Goal: Communication & Community: Answer question/provide support

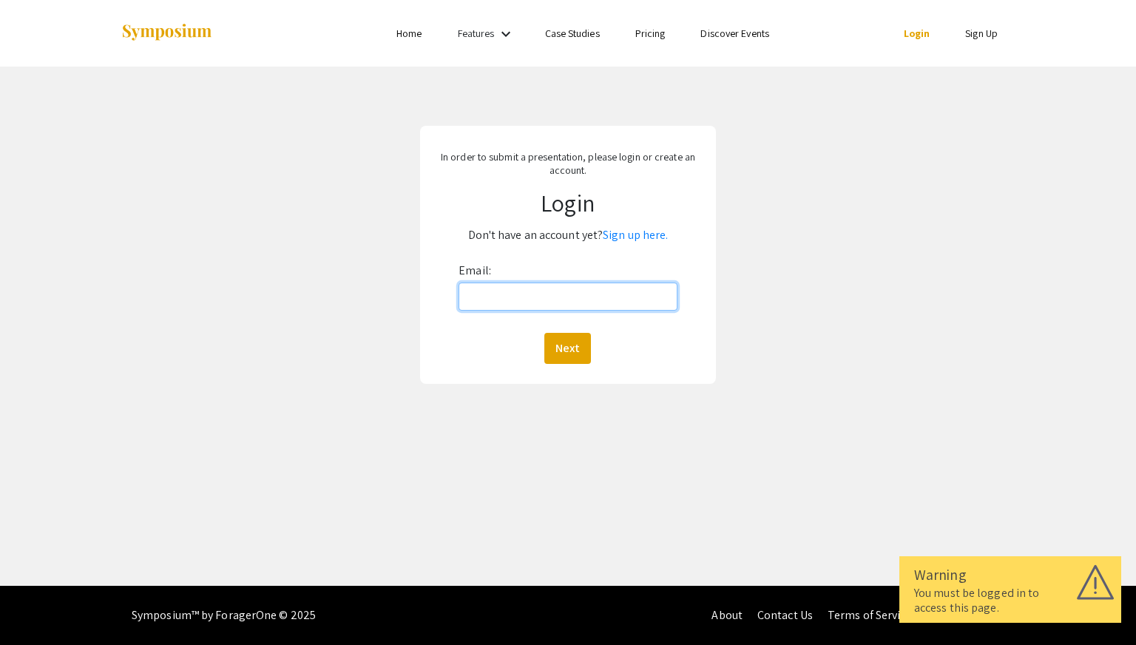
click at [608, 309] on input "Email:" at bounding box center [567, 296] width 218 height 28
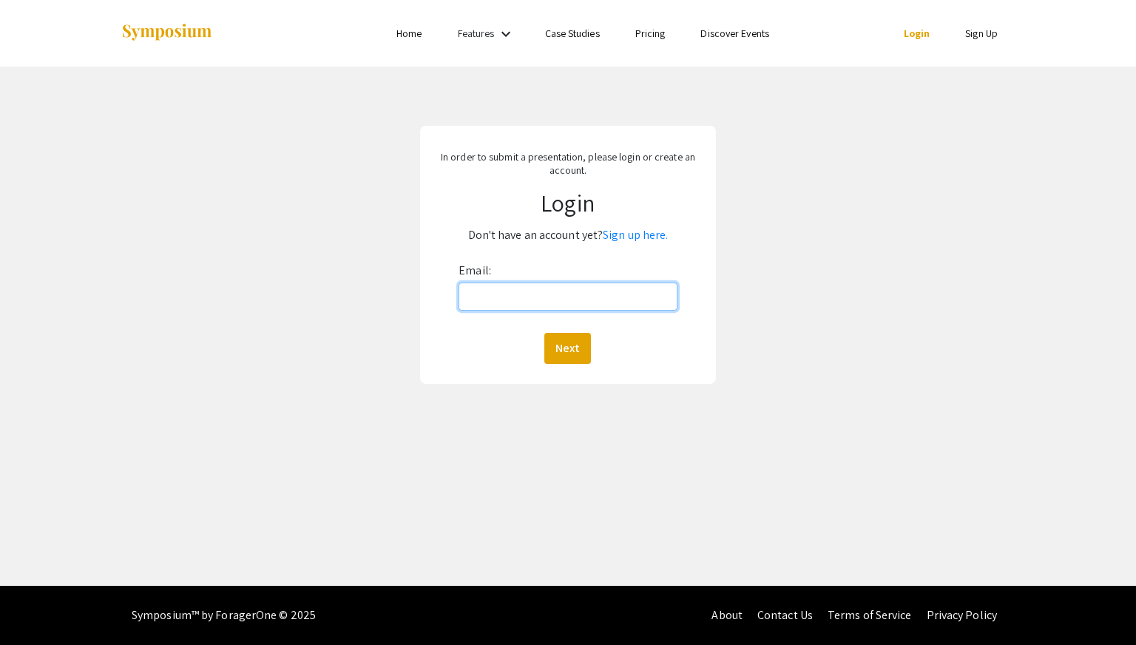
type input "[EMAIL_ADDRESS][DOMAIN_NAME]"
click at [574, 356] on button "Next" at bounding box center [567, 348] width 47 height 31
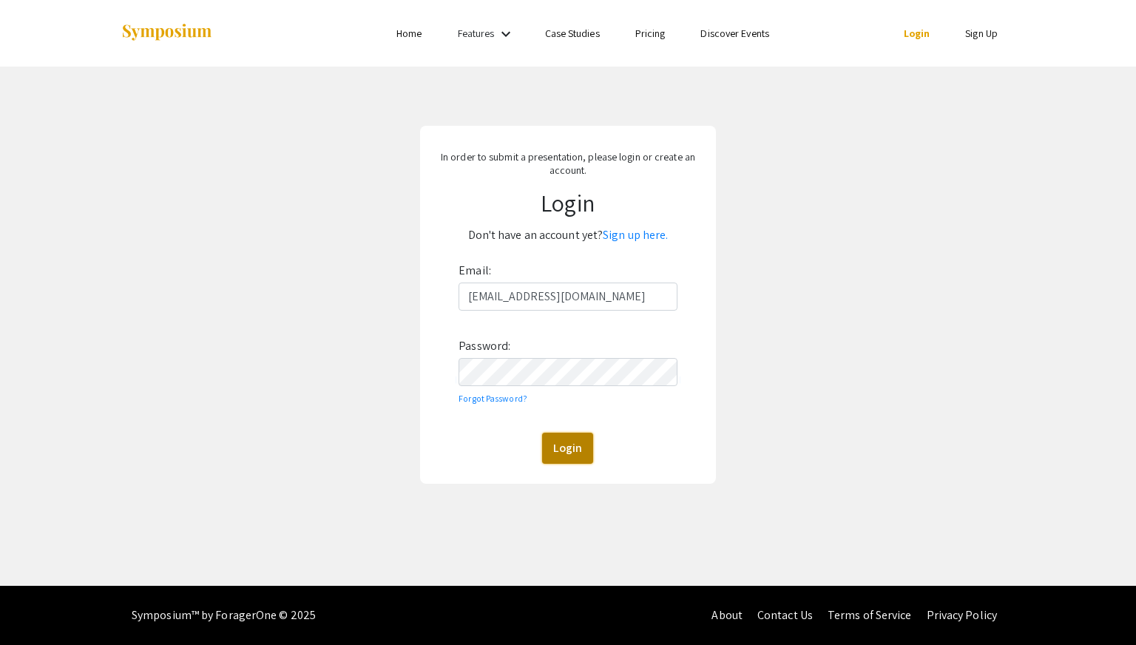
click at [563, 445] on button "Login" at bounding box center [567, 448] width 51 height 31
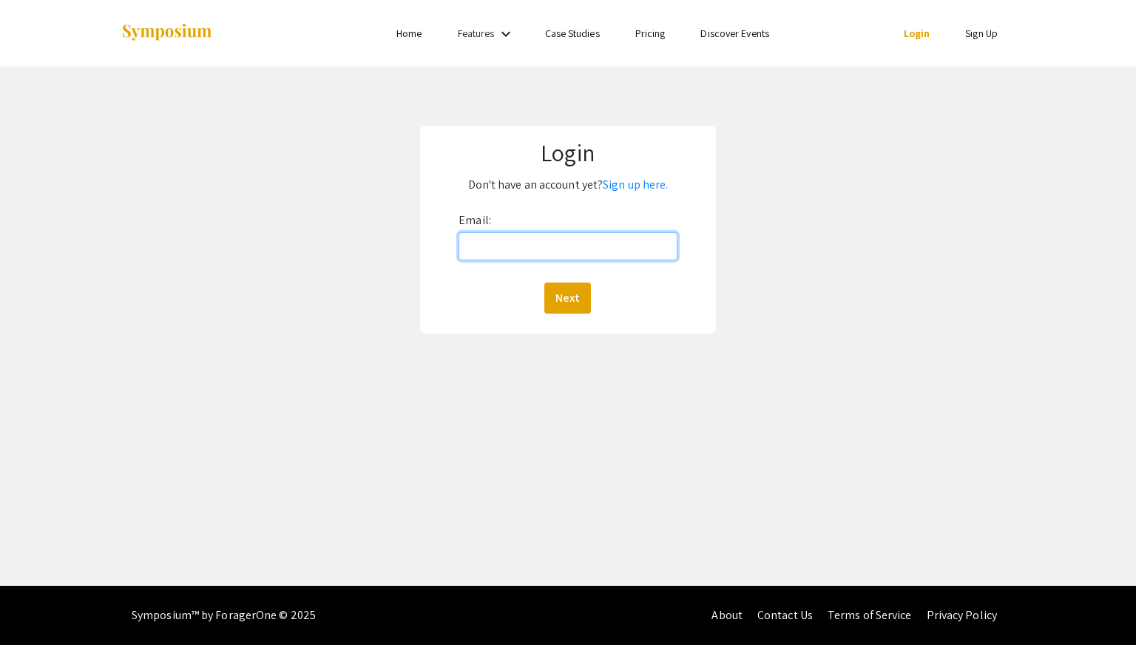
click at [660, 255] on input "Email:" at bounding box center [567, 246] width 218 height 28
type input "[EMAIL_ADDRESS][DOMAIN_NAME]"
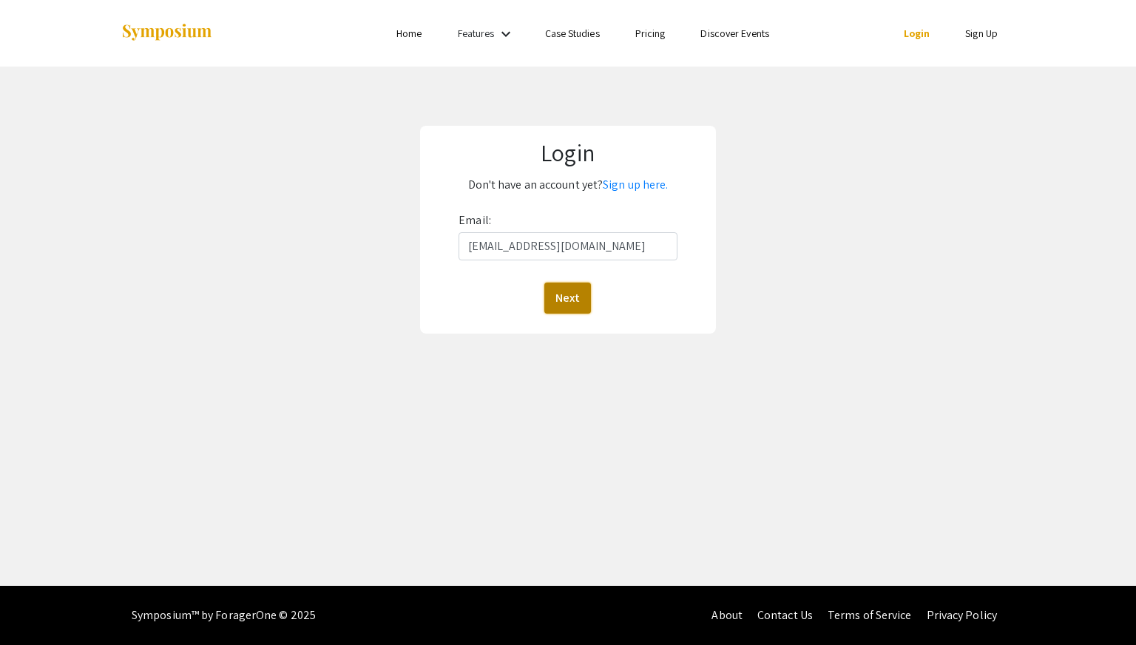
click at [568, 299] on button "Next" at bounding box center [567, 297] width 47 height 31
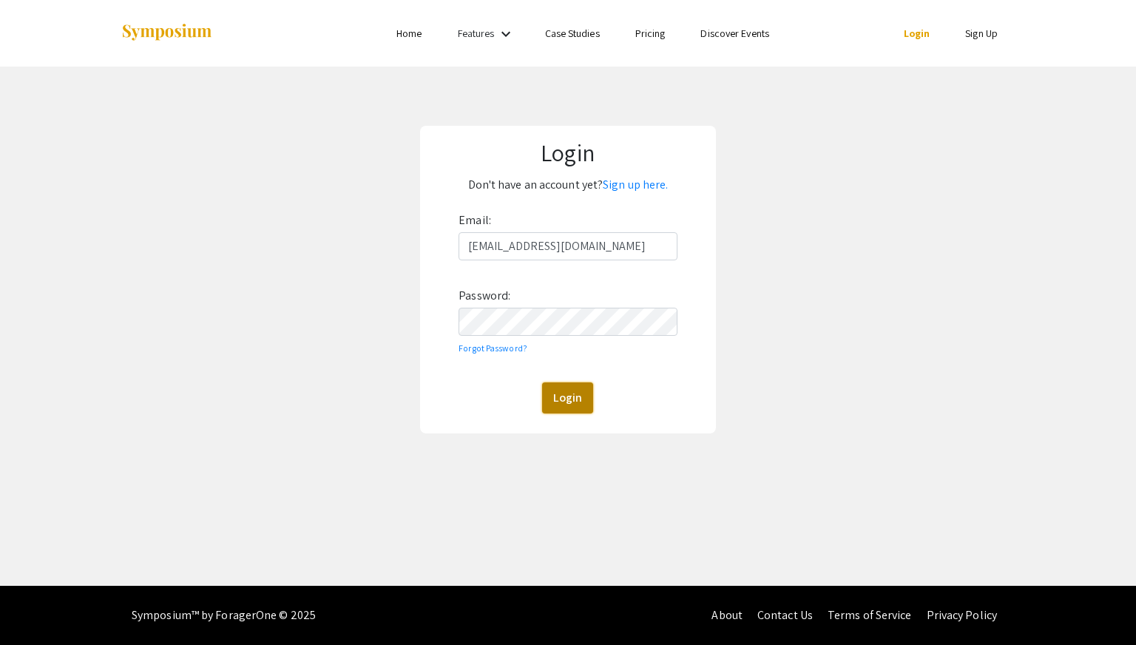
click at [564, 395] on button "Login" at bounding box center [567, 397] width 51 height 31
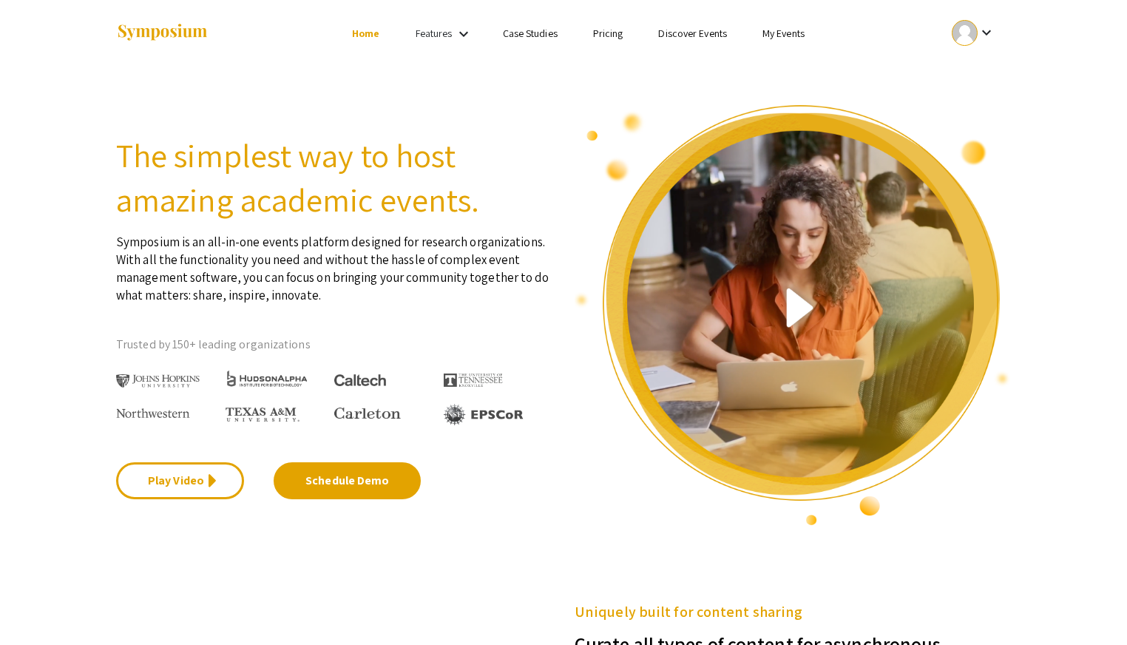
click at [703, 30] on link "Discover Events" at bounding box center [692, 33] width 69 height 13
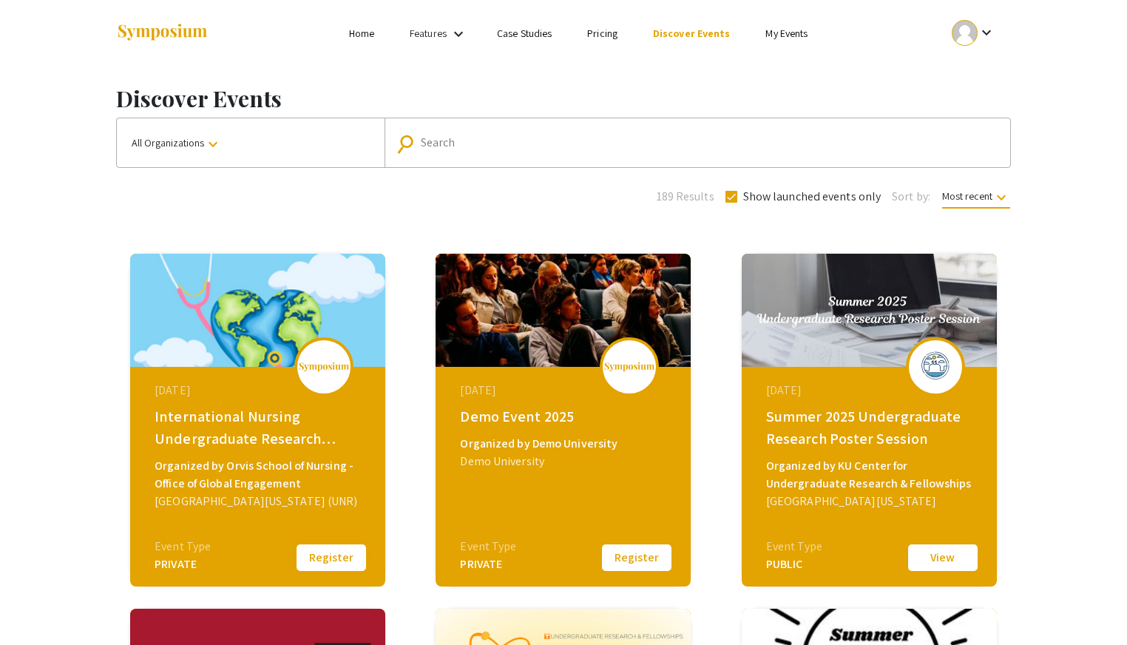
click at [311, 558] on button "Register" at bounding box center [331, 557] width 74 height 31
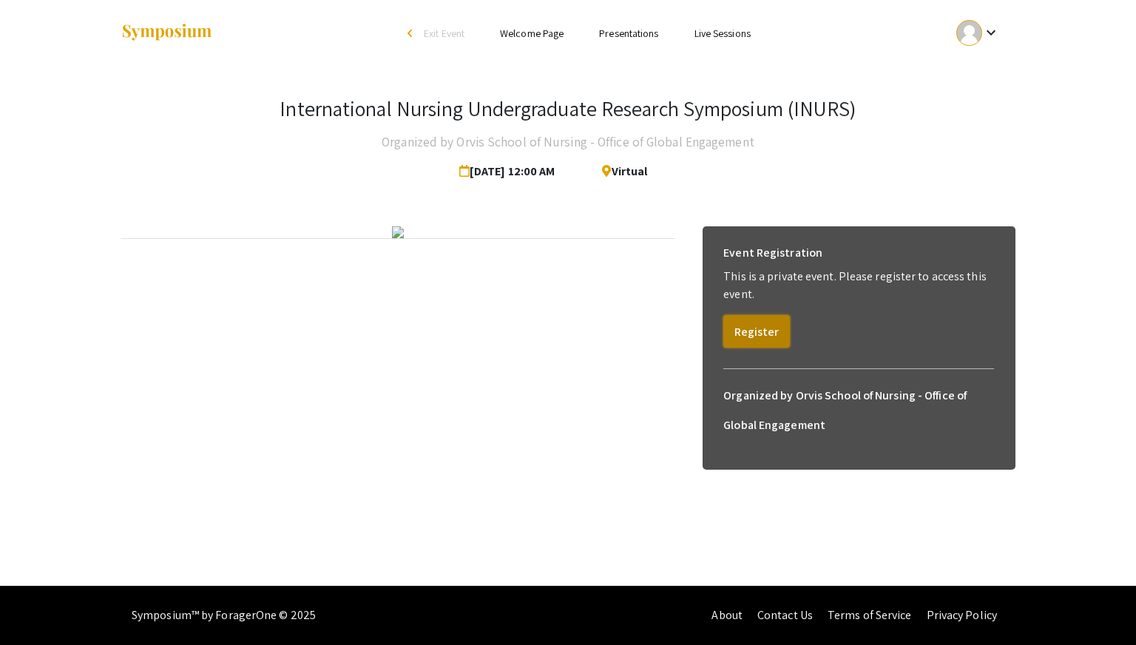
click at [736, 336] on button "Register" at bounding box center [756, 331] width 67 height 33
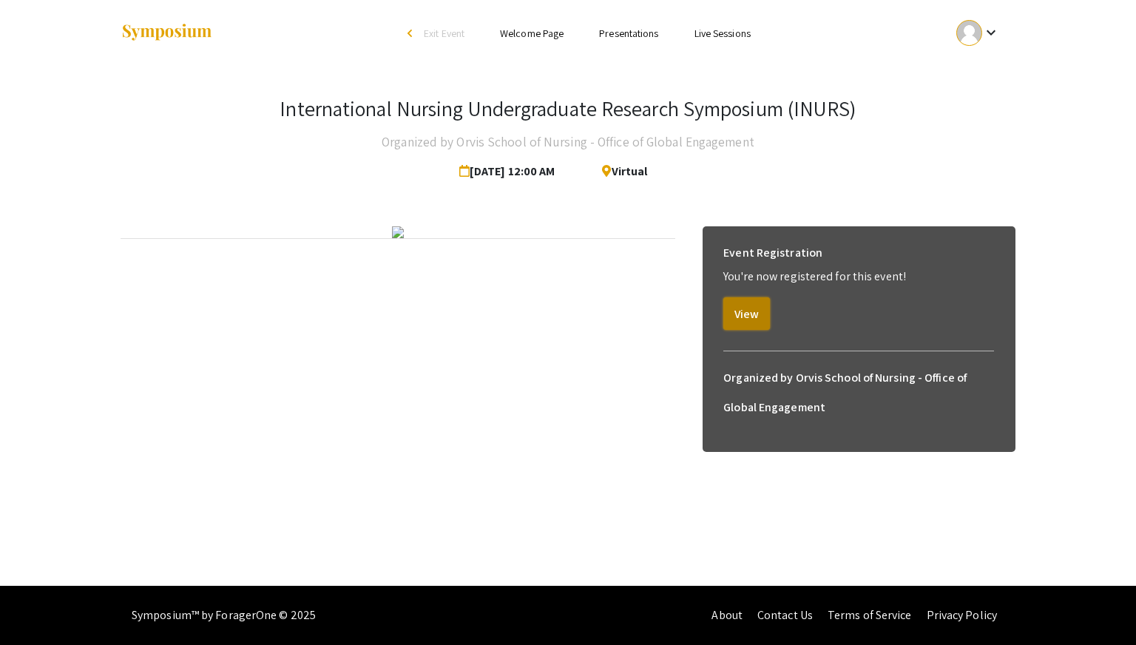
click at [738, 317] on button "View" at bounding box center [746, 313] width 47 height 33
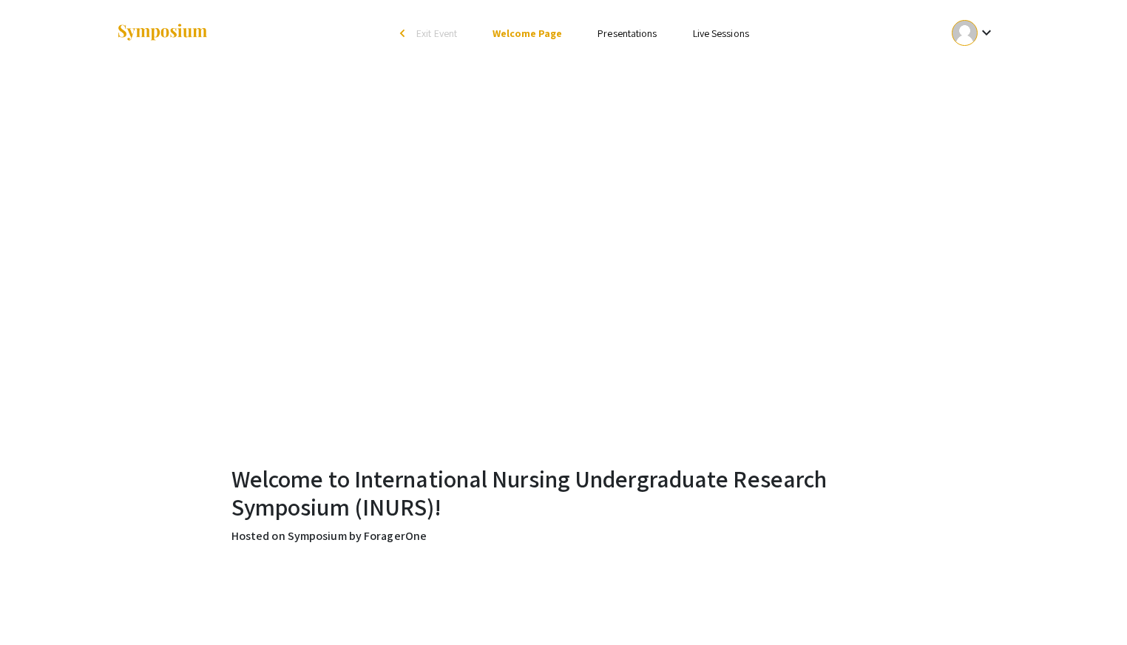
click at [626, 30] on link "Presentations" at bounding box center [627, 33] width 59 height 13
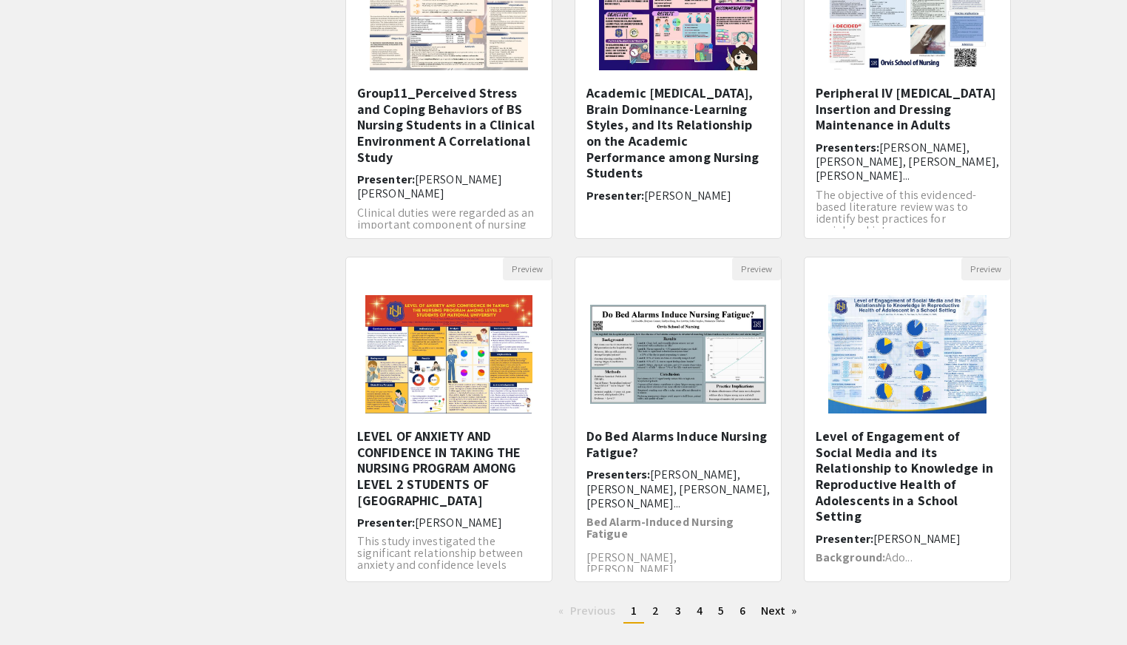
scroll to position [334, 0]
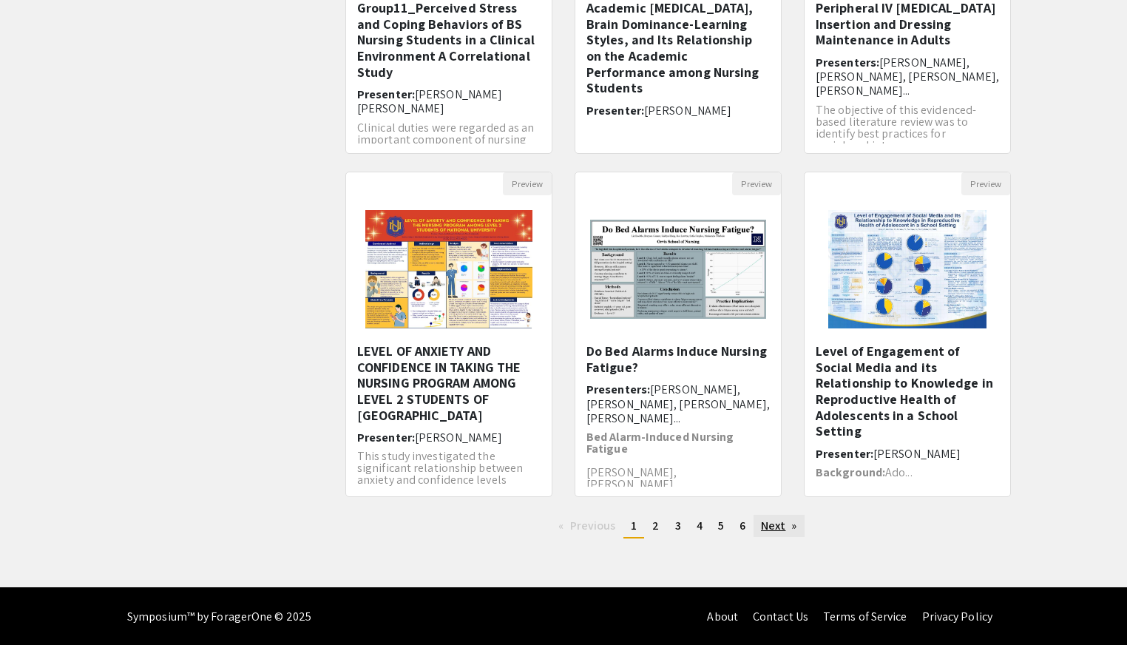
click at [793, 518] on link "Next page" at bounding box center [779, 526] width 51 height 22
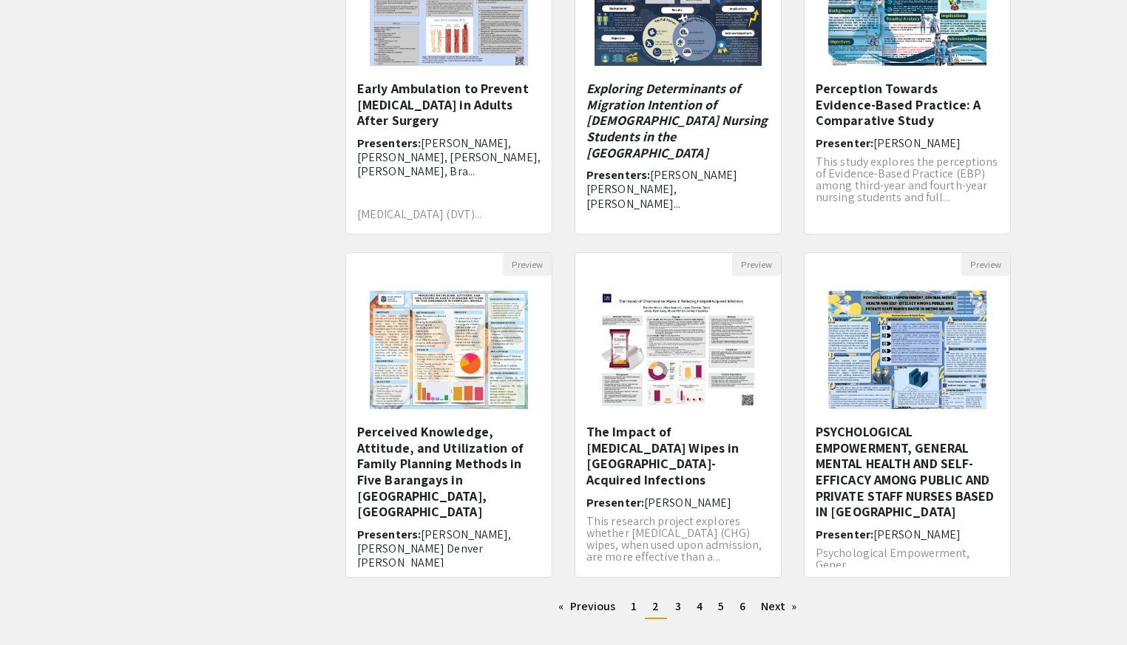
scroll to position [255, 0]
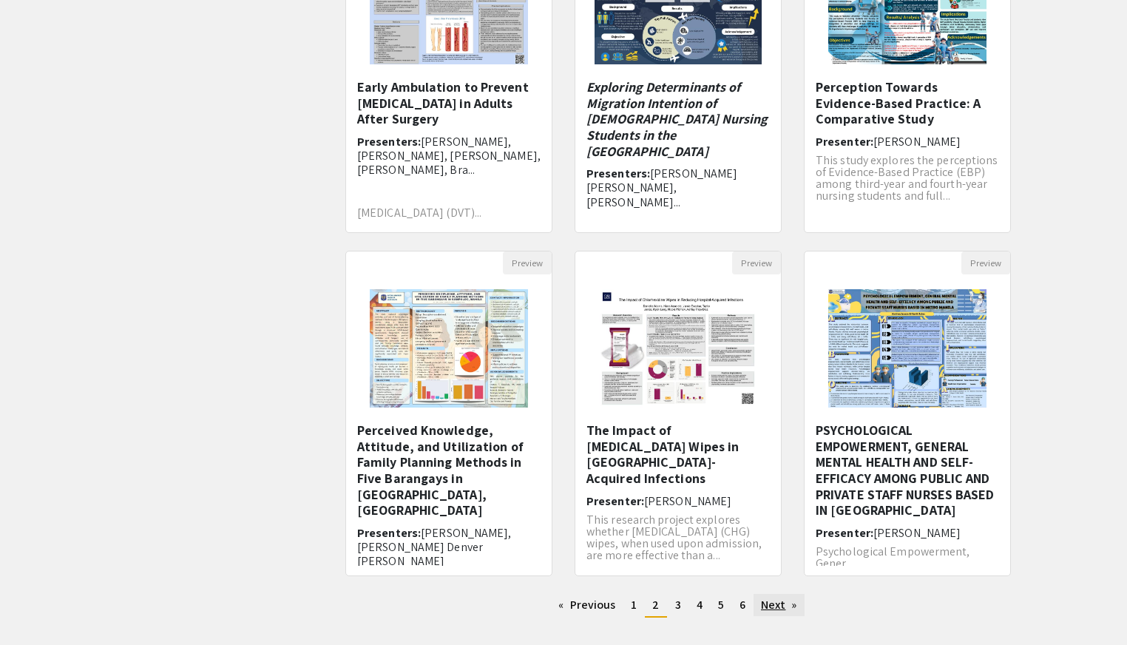
click at [783, 610] on link "Next page" at bounding box center [779, 605] width 51 height 22
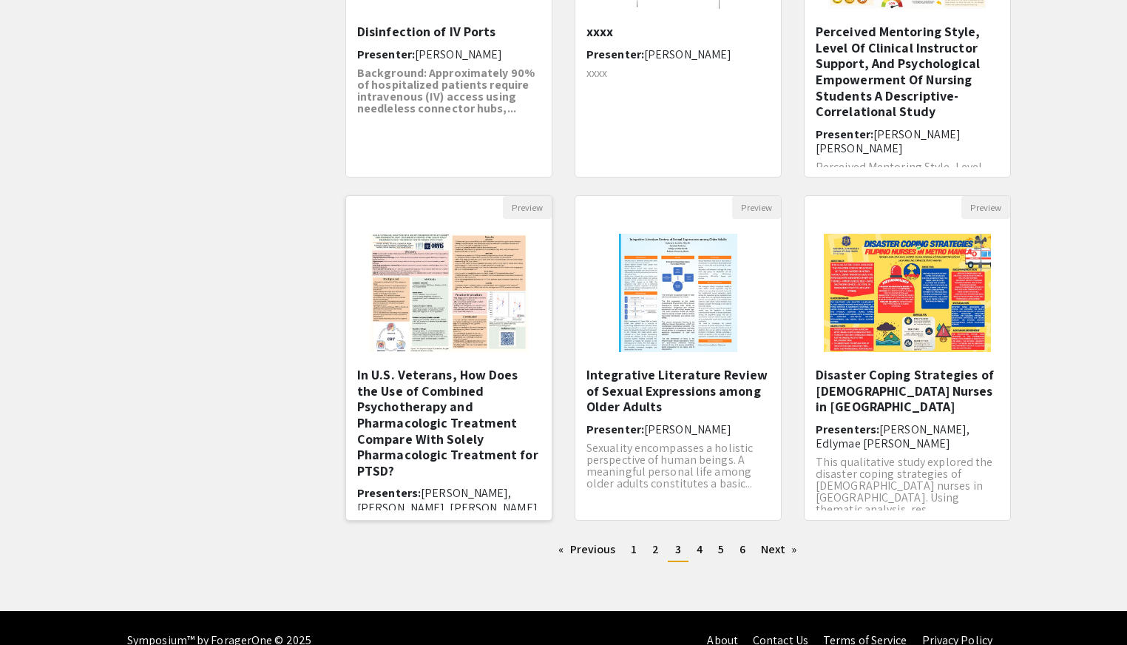
scroll to position [47, 0]
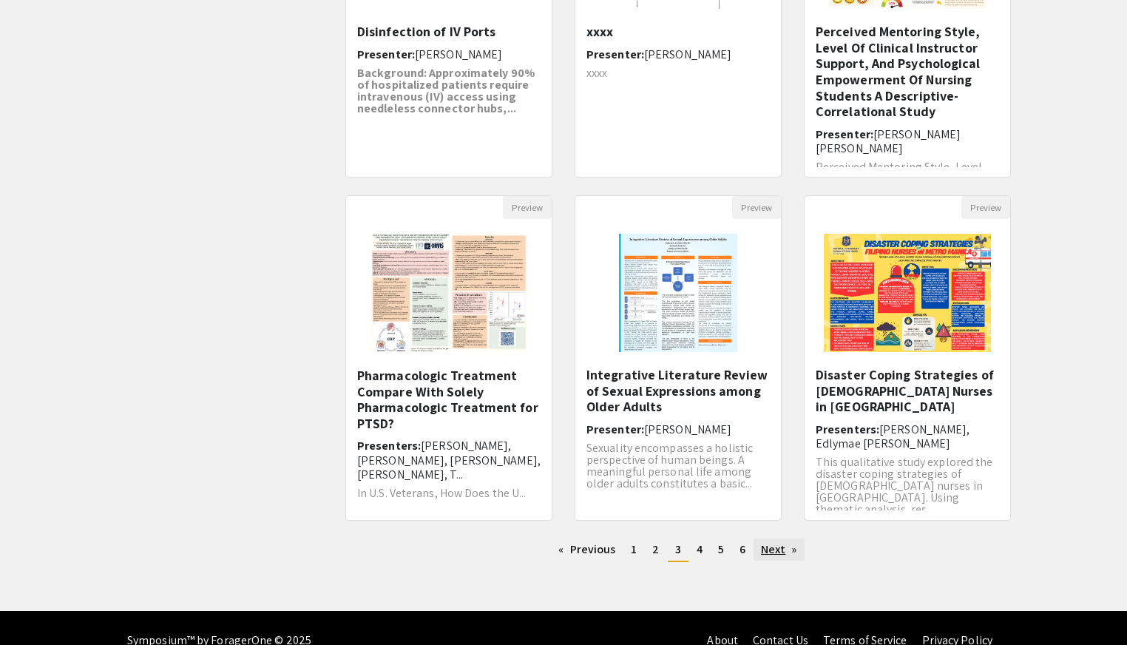
click at [778, 552] on link "Next page" at bounding box center [779, 549] width 51 height 22
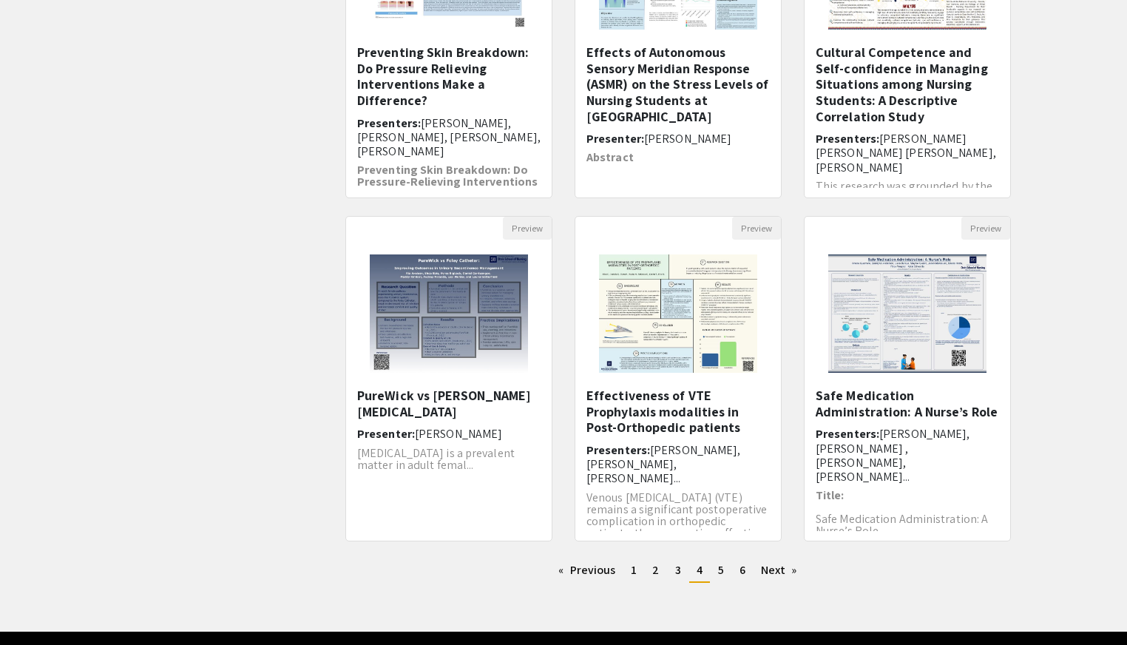
scroll to position [334, 0]
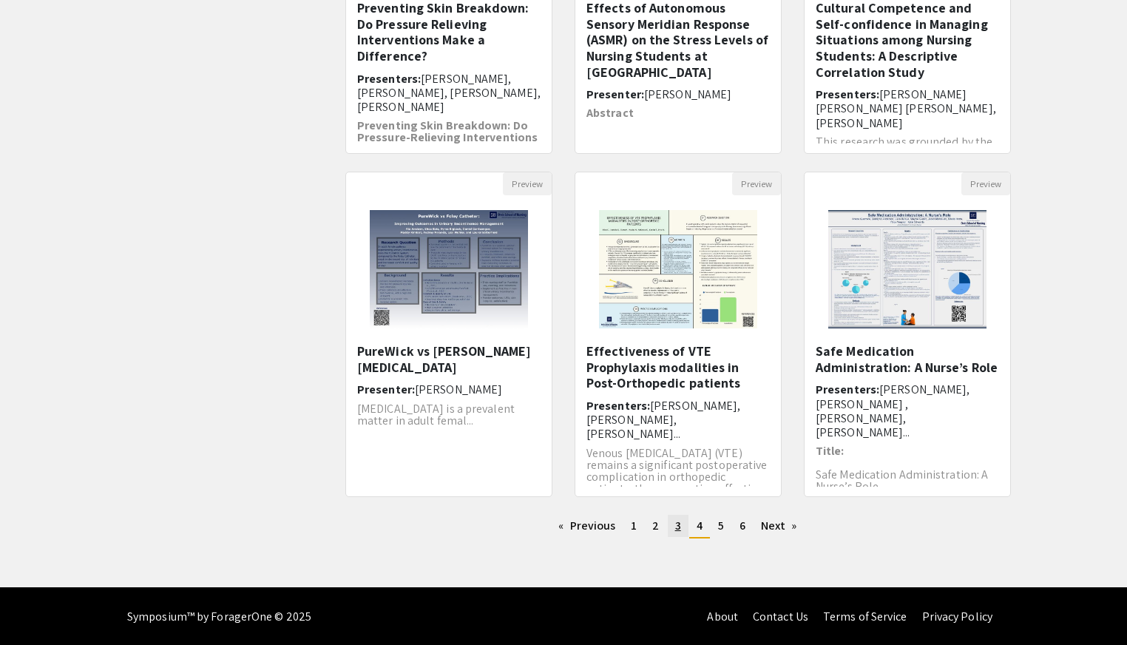
click at [682, 527] on link "page 3" at bounding box center [678, 526] width 21 height 22
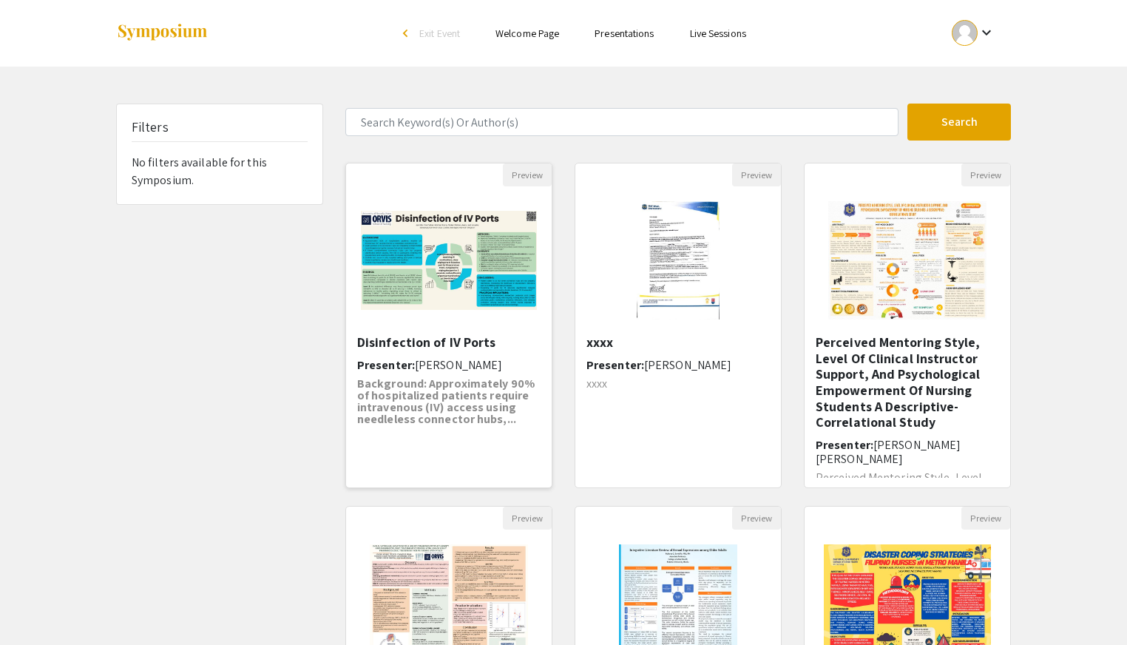
click at [456, 337] on h5 "Disinfection of IV Ports" at bounding box center [448, 342] width 183 height 16
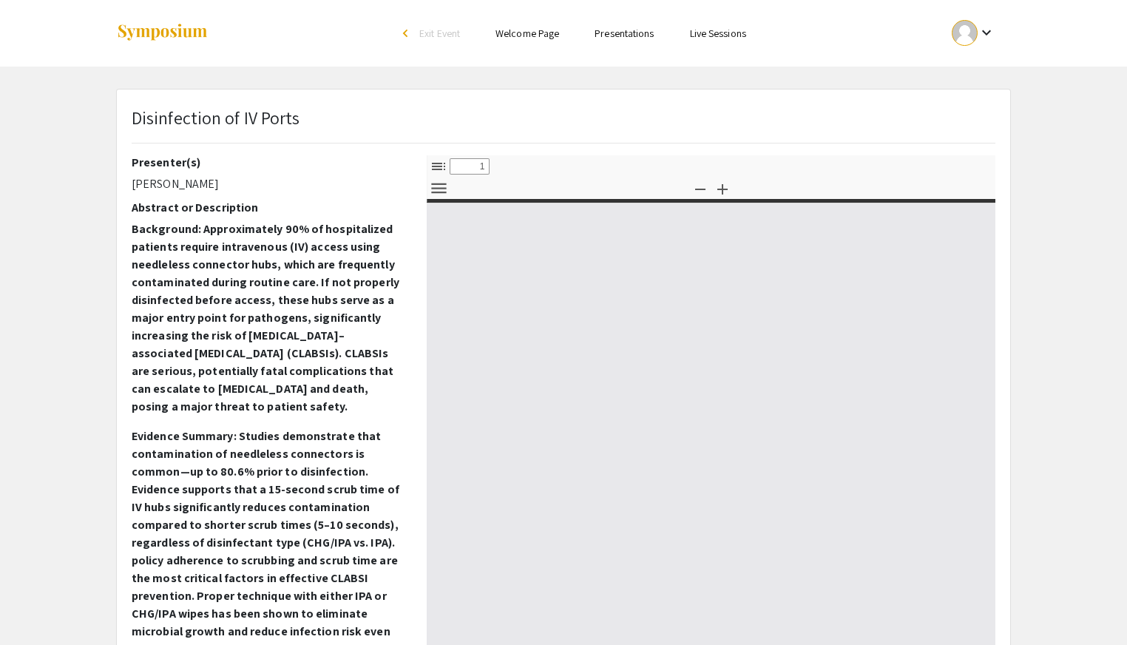
select select "custom"
type input "0"
select select "custom"
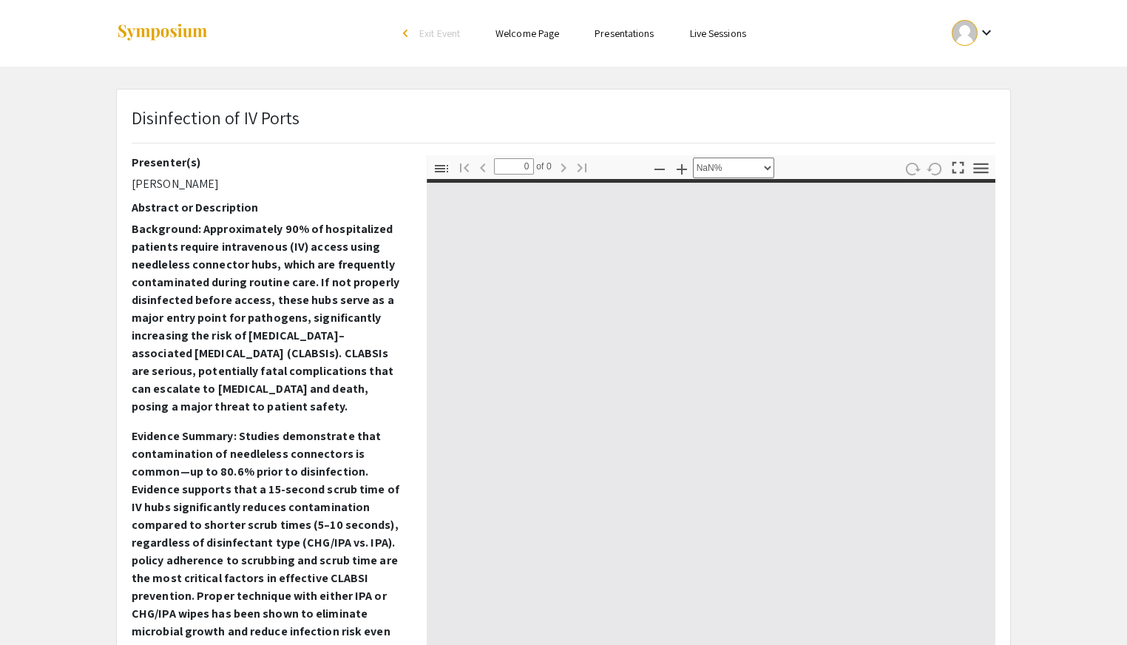
type input "1"
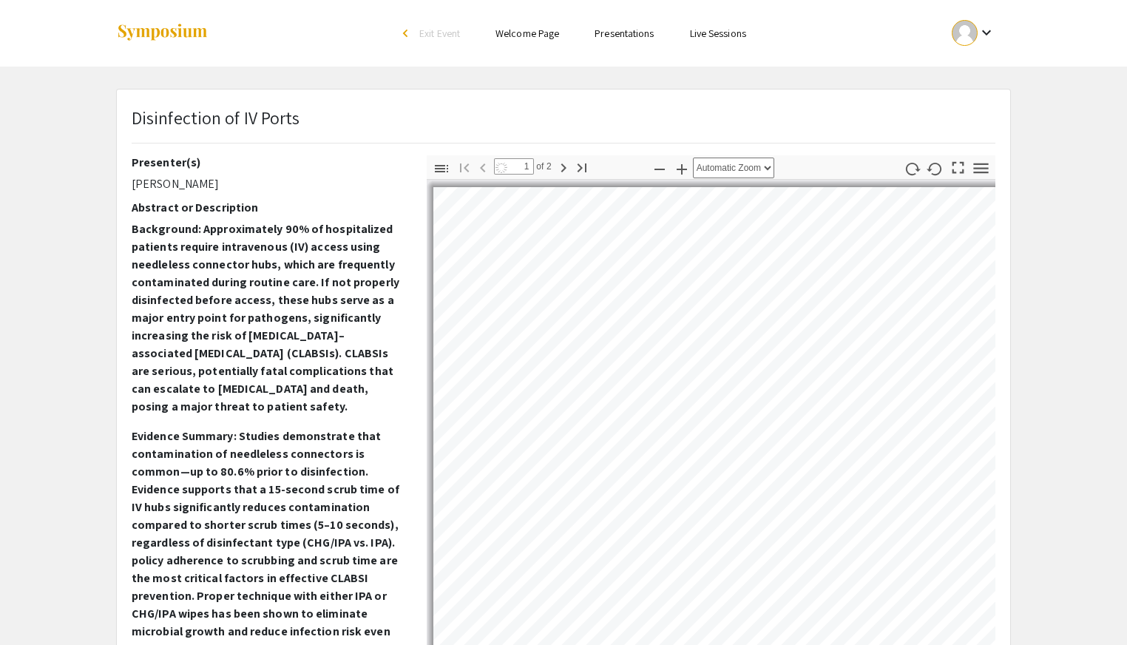
select select "auto"
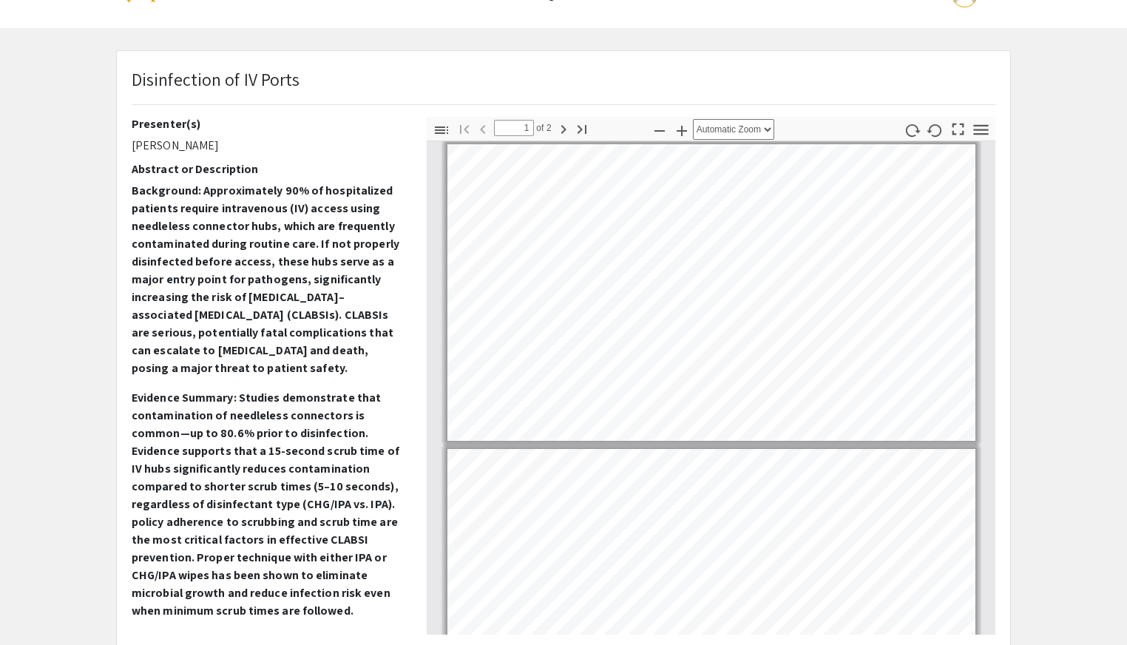
scroll to position [38, 0]
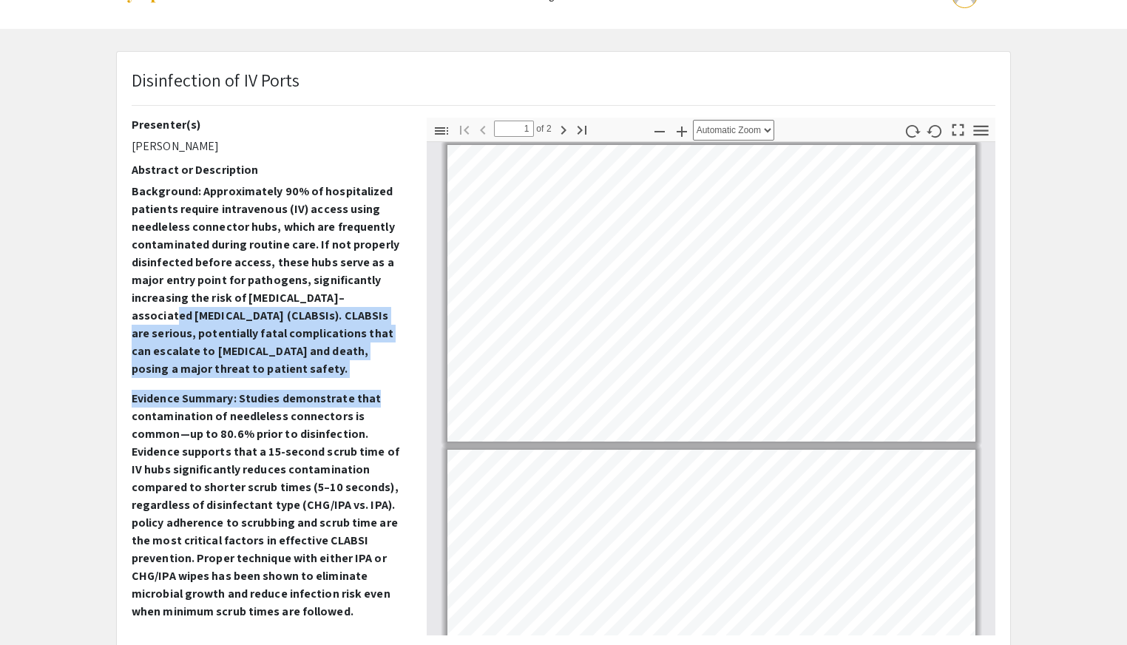
drag, startPoint x: 399, startPoint y: 300, endPoint x: 393, endPoint y: 385, distance: 85.2
click at [393, 385] on p "Background: Approximately 90% of hospitalized patients require intravenous (IV)…" at bounding box center [268, 508] width 273 height 651
click at [319, 336] on strong "Background: Approximately 90% of hospitalized patients require intravenous (IV)…" at bounding box center [266, 279] width 268 height 193
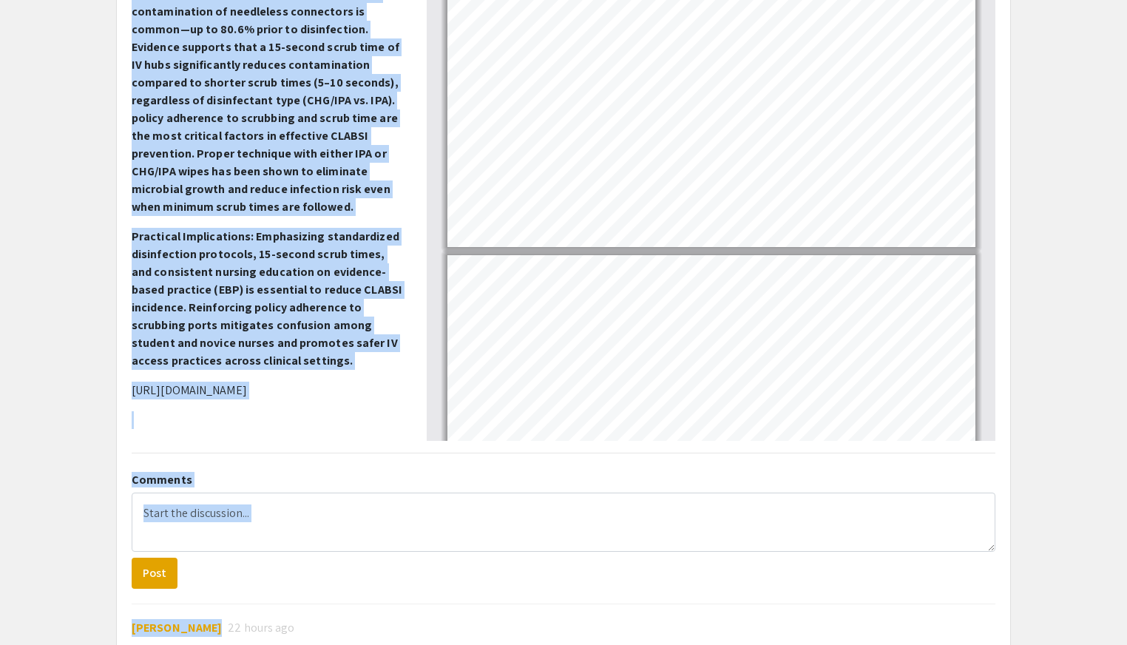
scroll to position [237, 0]
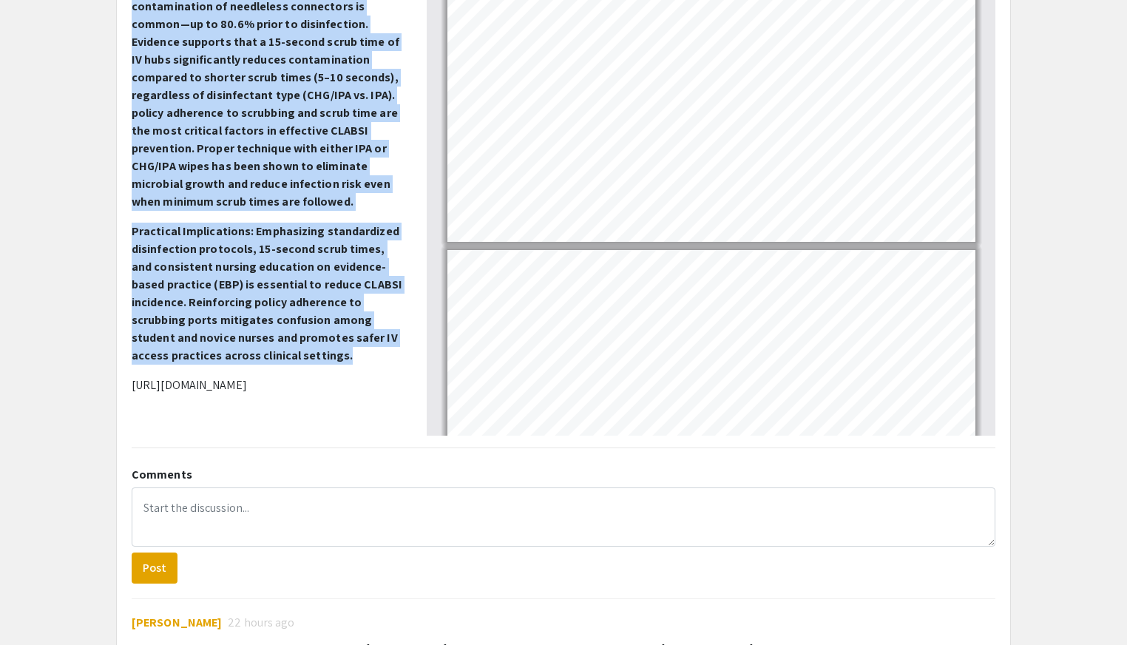
drag, startPoint x: 132, startPoint y: 170, endPoint x: 343, endPoint y: 357, distance: 282.4
click at [343, 357] on div "Presenter(s) [PERSON_NAME] Abstract or Description Background: Approximately 90…" at bounding box center [268, 177] width 273 height 518
copy div "Loremips do Sitametcons Adipiscing: Elitseddoeius 87% te incididuntut laboreet …"
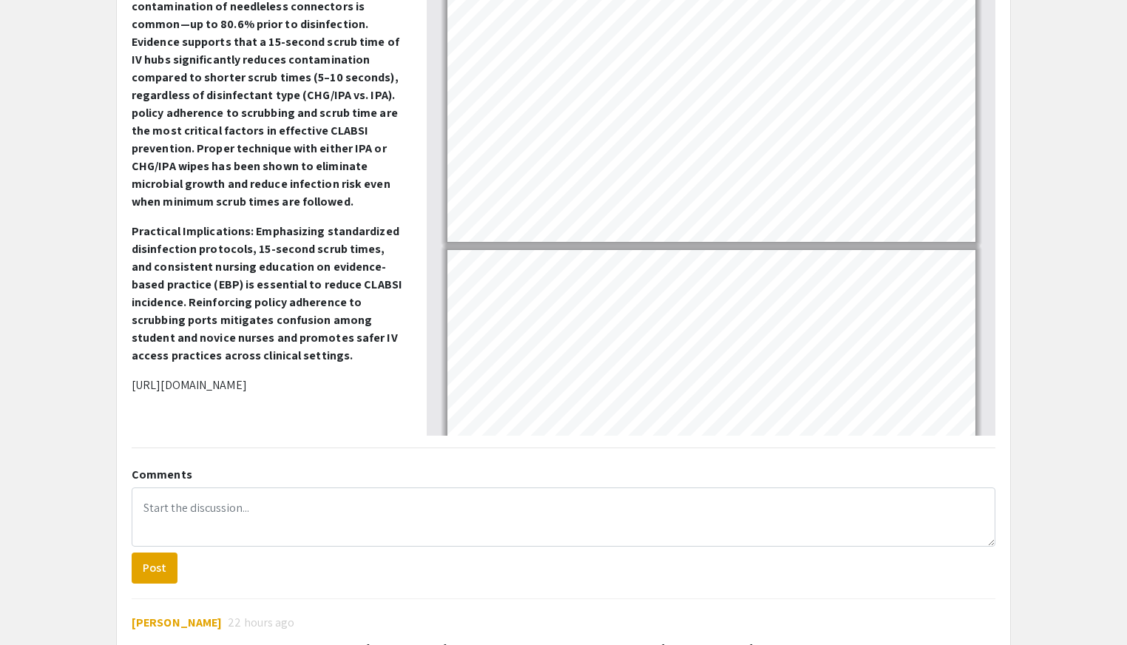
click at [334, 370] on p "Background: Approximately 90% of hospitalized patients require intravenous (IV)…" at bounding box center [268, 98] width 273 height 651
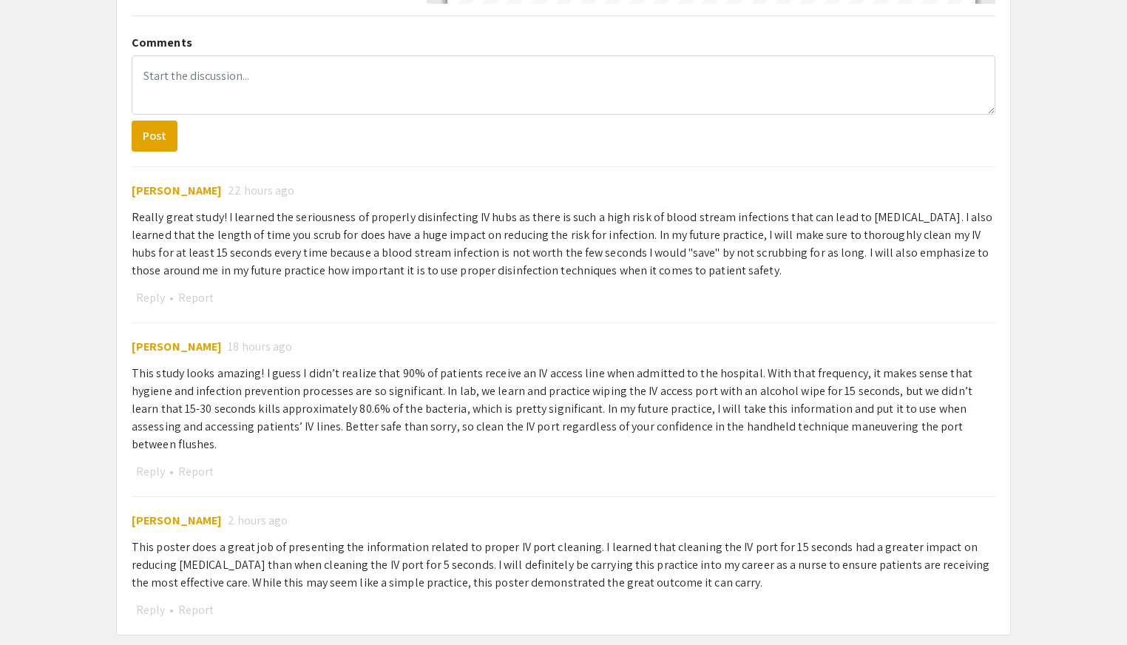
scroll to position [667, 0]
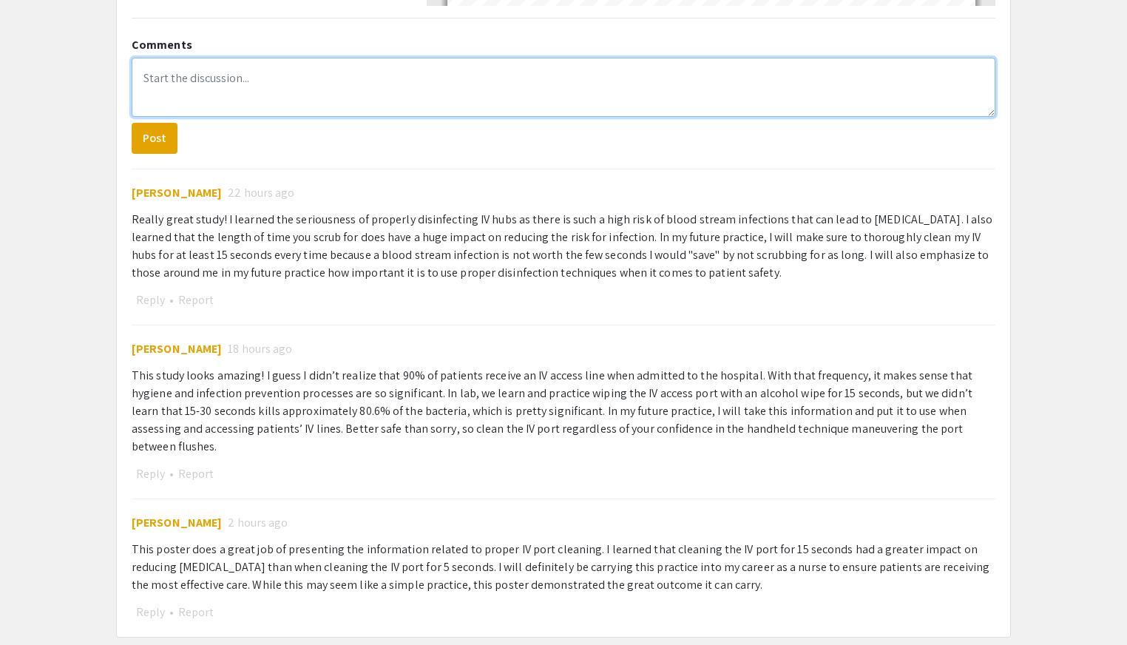
click at [574, 101] on textarea at bounding box center [564, 87] width 864 height 59
paste textarea "I learned that needleless IV connector hubs are a common source of contaminatio…"
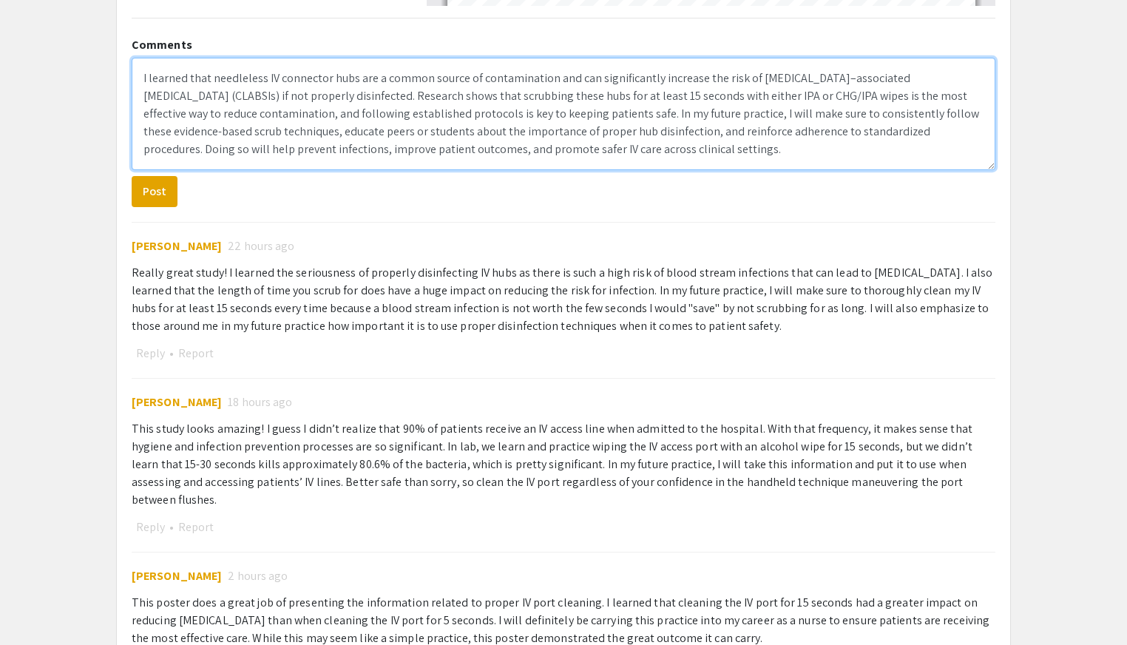
scroll to position [0, 0]
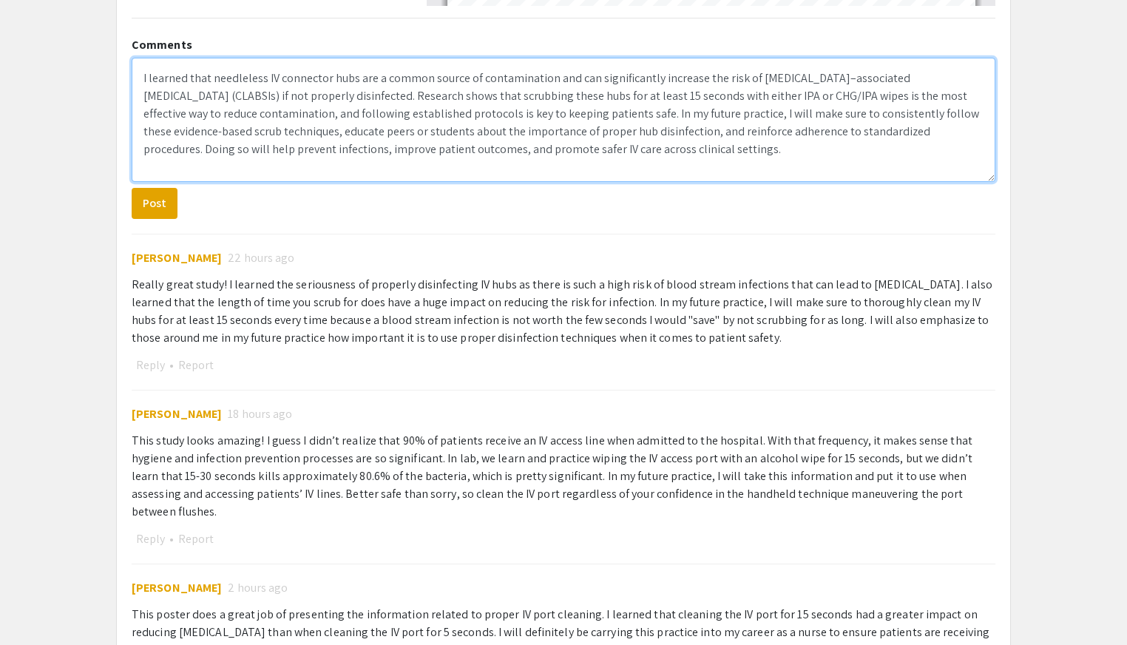
drag, startPoint x: 990, startPoint y: 113, endPoint x: 1021, endPoint y: 178, distance: 72.1
click at [1021, 178] on div "Disinfection of IV Ports Presenter(s) [PERSON_NAME] Abstract or Description Bac…" at bounding box center [563, 62] width 917 height 1281
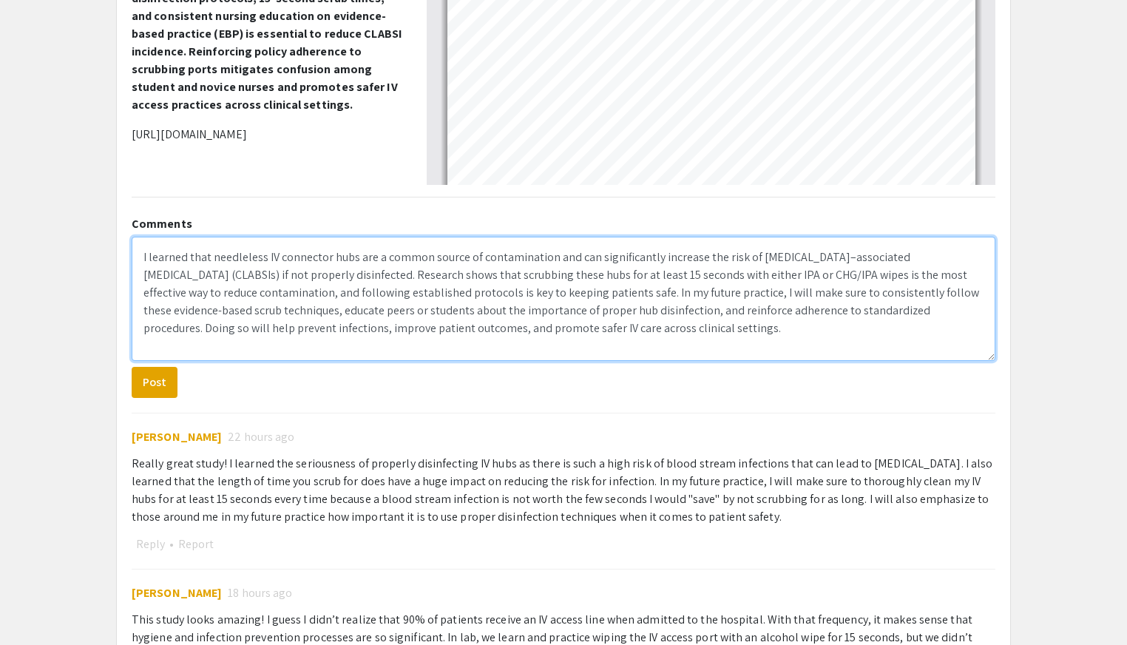
scroll to position [479, 0]
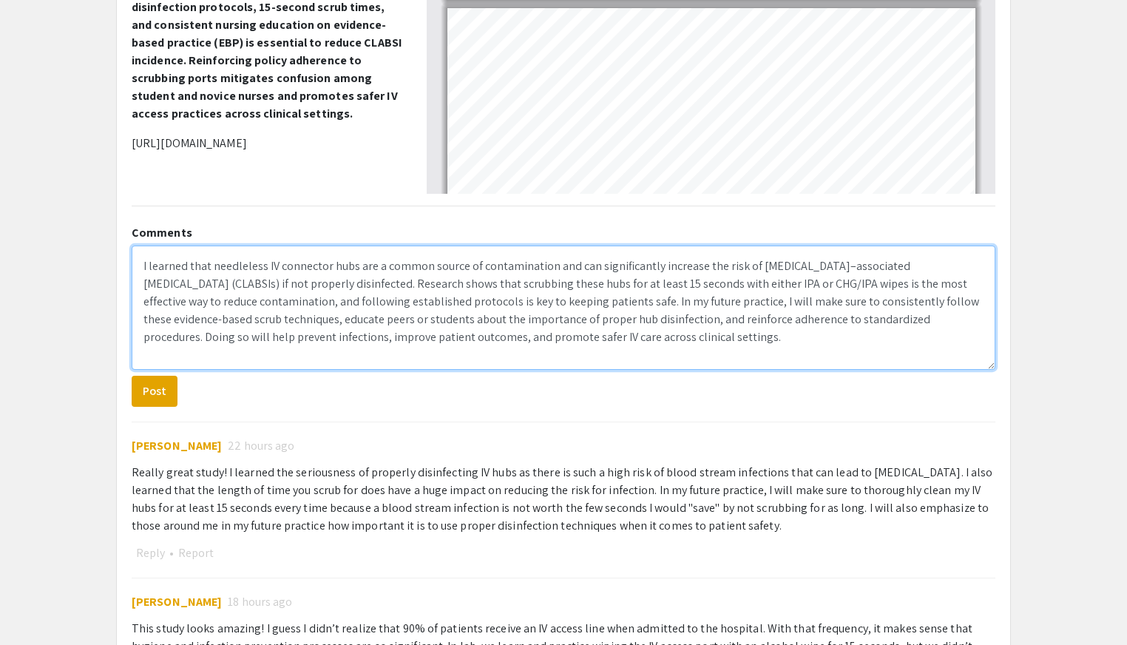
click at [141, 264] on textarea "I learned that needleless IV connector hubs are a common source of contaminatio…" at bounding box center [564, 308] width 864 height 124
click at [447, 284] on textarea "This is a great study! I learned that needleless IV connector hubs are a common…" at bounding box center [564, 308] width 864 height 124
drag, startPoint x: 816, startPoint y: 305, endPoint x: 802, endPoint y: 306, distance: 14.9
click at [802, 306] on textarea "This is a great study! I learned that needleless IV connector hubs are a common…" at bounding box center [564, 308] width 864 height 124
click at [311, 319] on textarea "This is a great study! I learned that needleless IV connector hubs are a common…" at bounding box center [564, 308] width 864 height 124
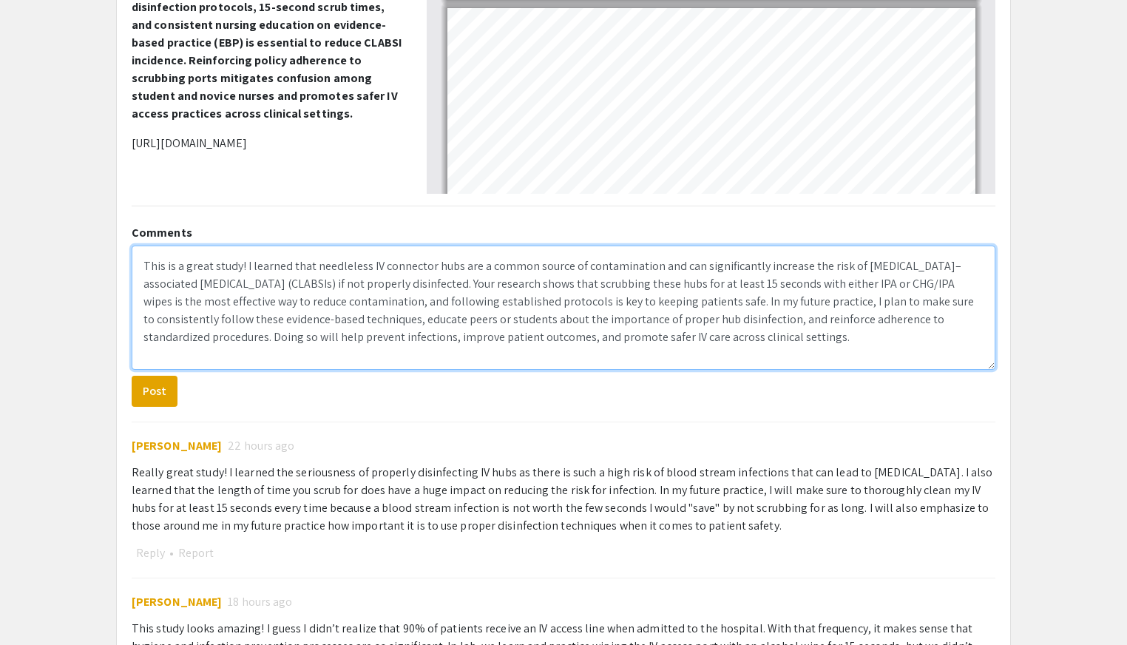
click at [386, 321] on textarea "This is a great study! I learned that needleless IV connector hubs are a common…" at bounding box center [564, 308] width 864 height 124
drag, startPoint x: 969, startPoint y: 320, endPoint x: 336, endPoint y: 320, distance: 633.0
click at [336, 320] on textarea "This is a great study! I learned that needleless IV connector hubs are a common…" at bounding box center [564, 308] width 864 height 124
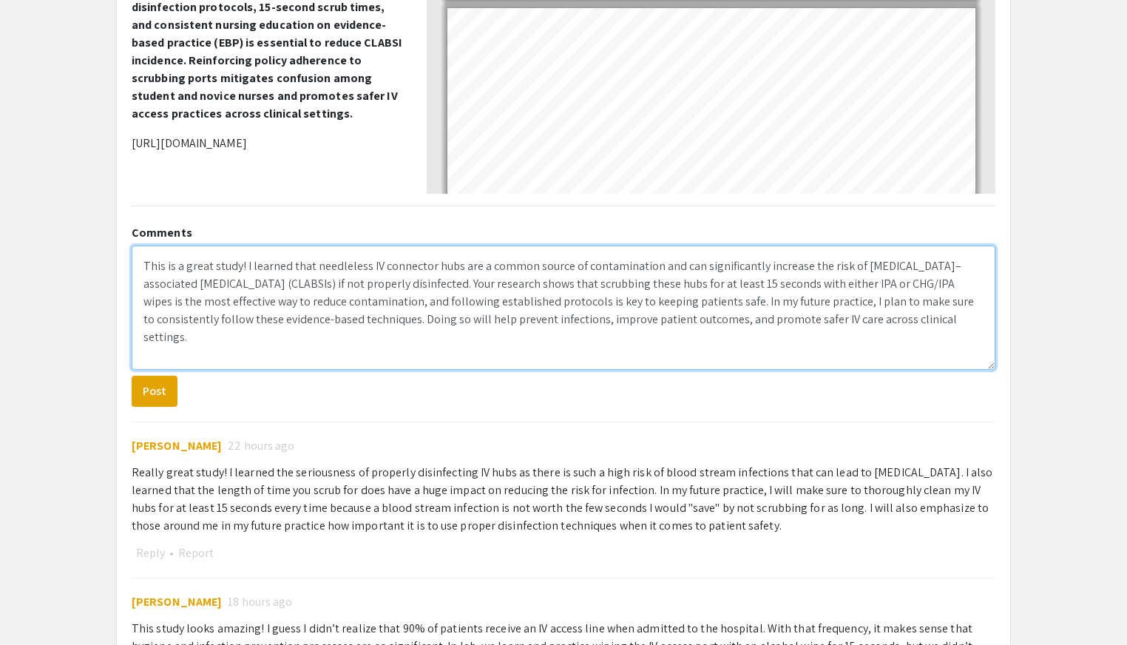
click at [344, 320] on textarea "This is a great study! I learned that needleless IV connector hubs are a common…" at bounding box center [564, 308] width 864 height 124
click at [356, 320] on textarea "This is a great study! I learned that needleless IV connector hubs are a common…" at bounding box center [564, 308] width 864 height 124
click at [424, 345] on textarea "This is a great study! I learned that needleless IV connector hubs are a common…" at bounding box center [564, 308] width 864 height 124
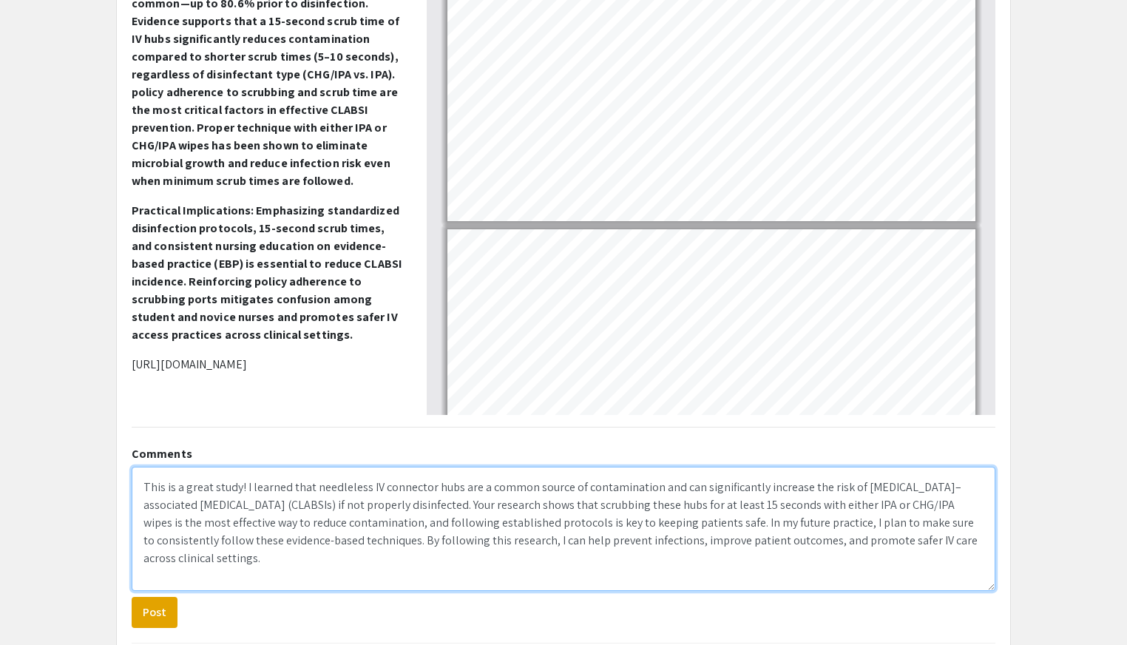
scroll to position [260, 0]
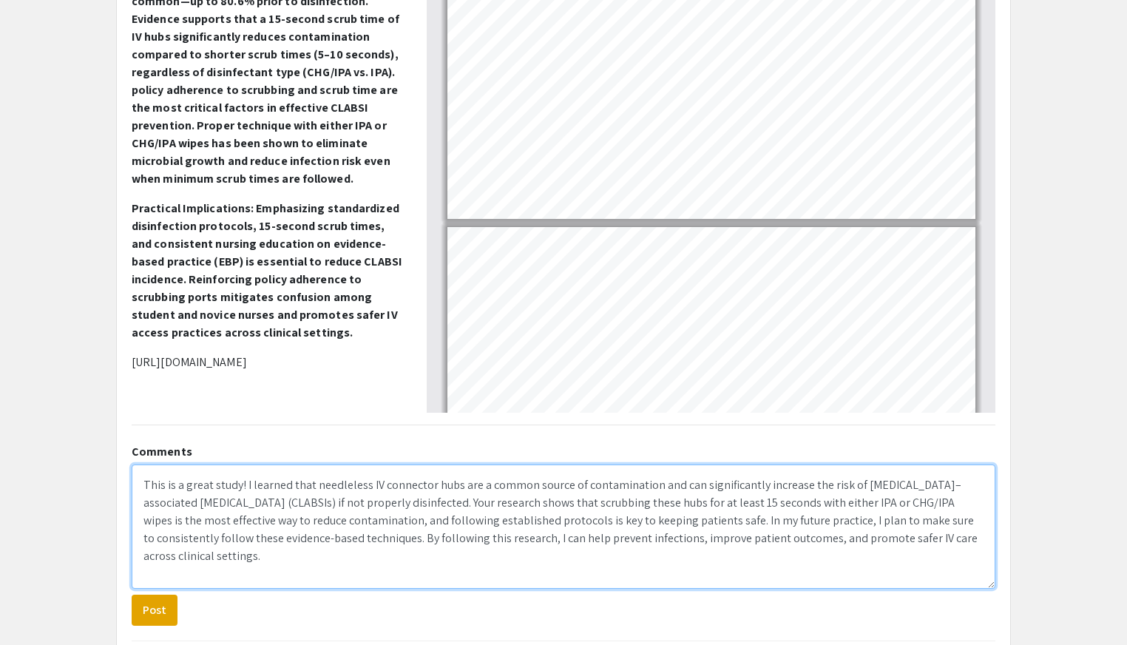
type textarea "This is a great study! I learned that needleless IV connector hubs are a common…"
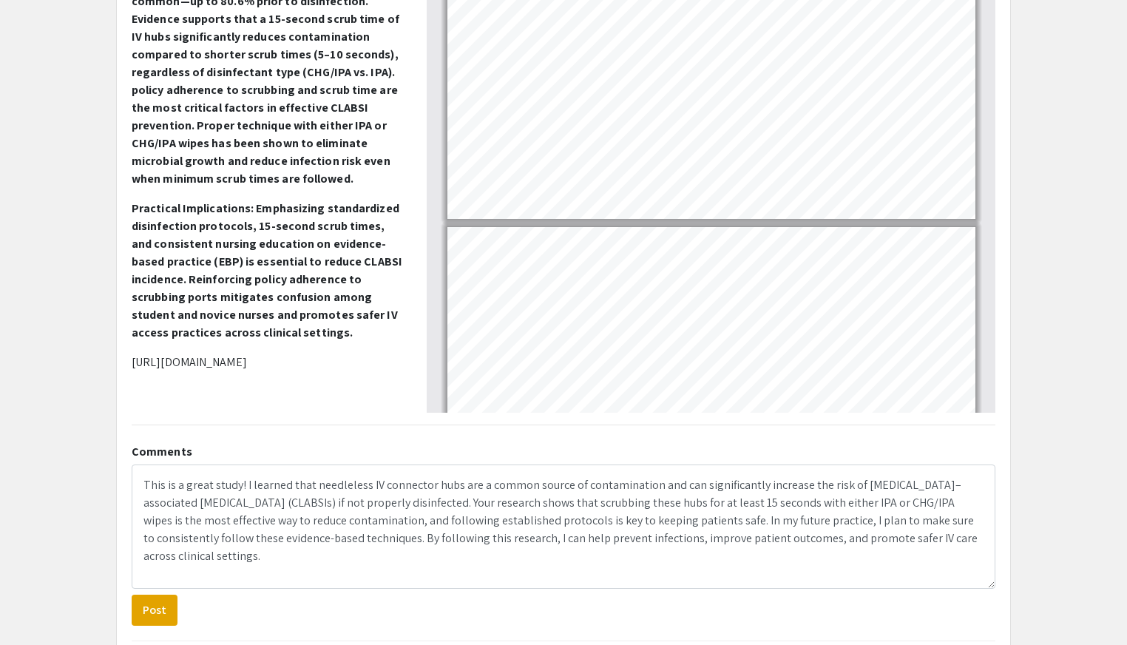
click at [635, 450] on h2 "Comments" at bounding box center [564, 451] width 864 height 14
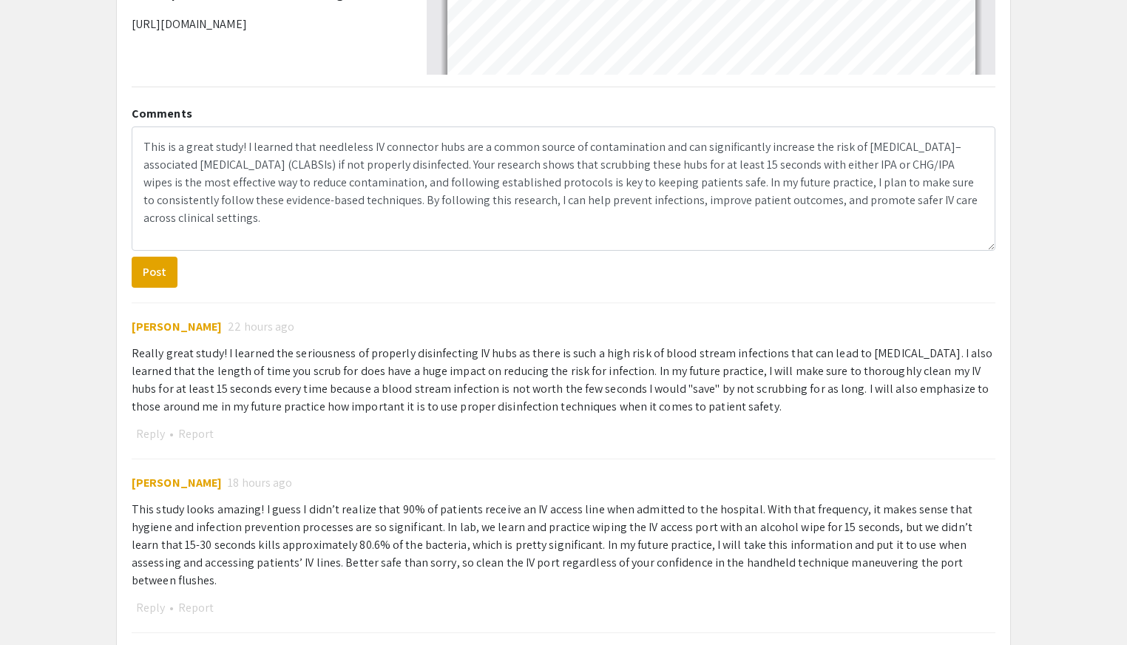
scroll to position [600, 0]
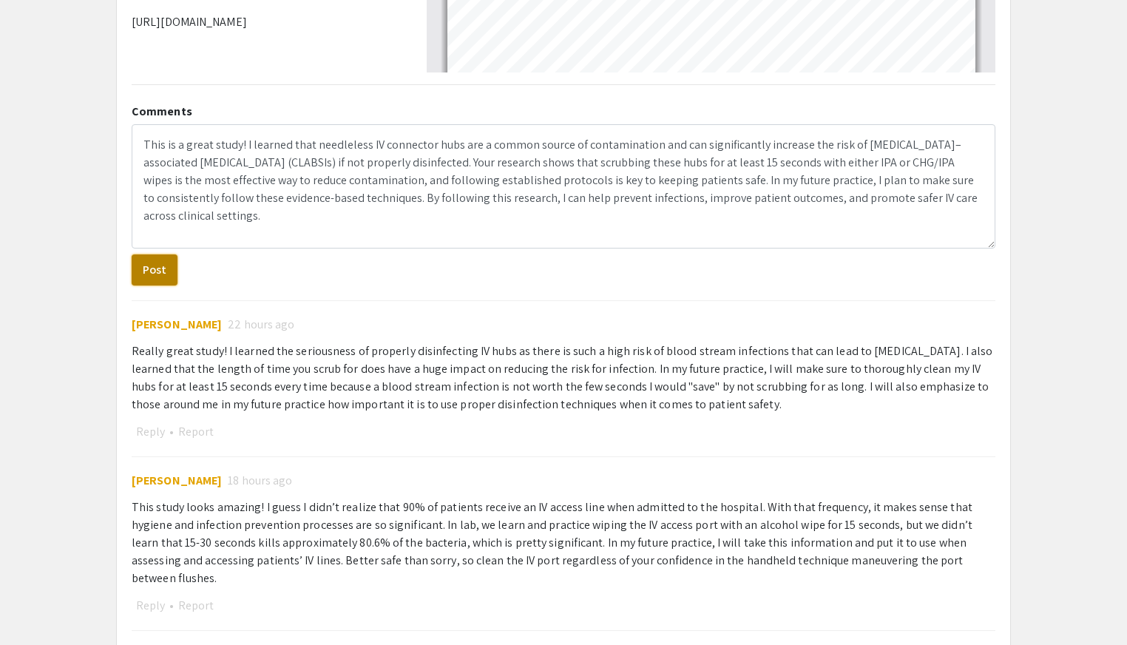
click at [159, 255] on button "Post" at bounding box center [155, 269] width 46 height 31
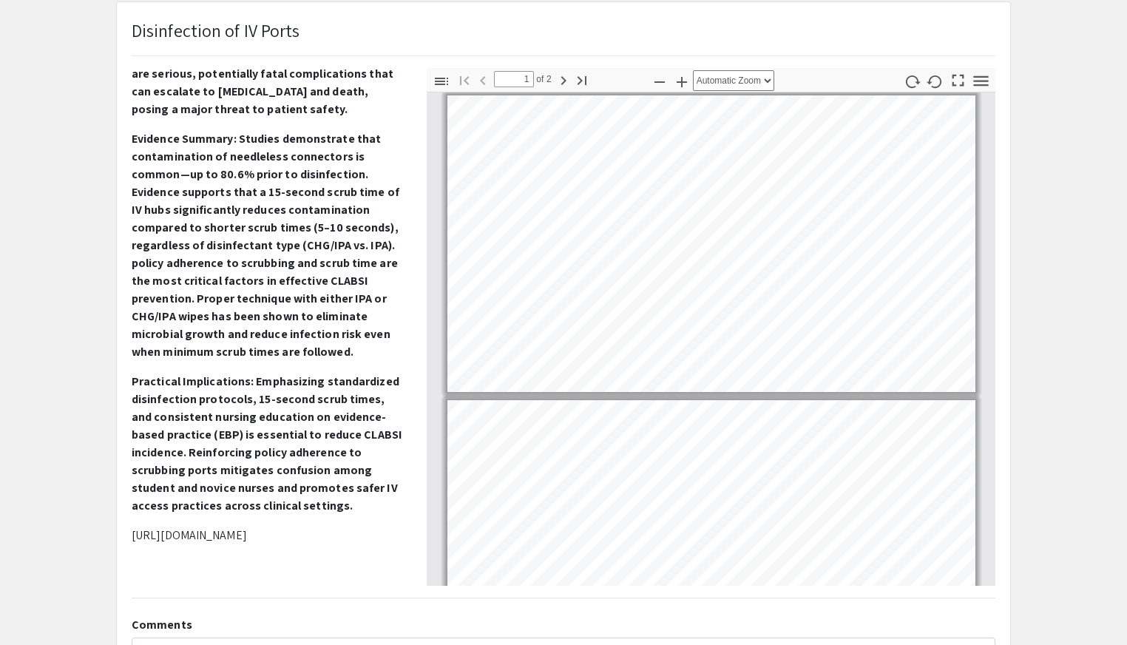
scroll to position [0, 0]
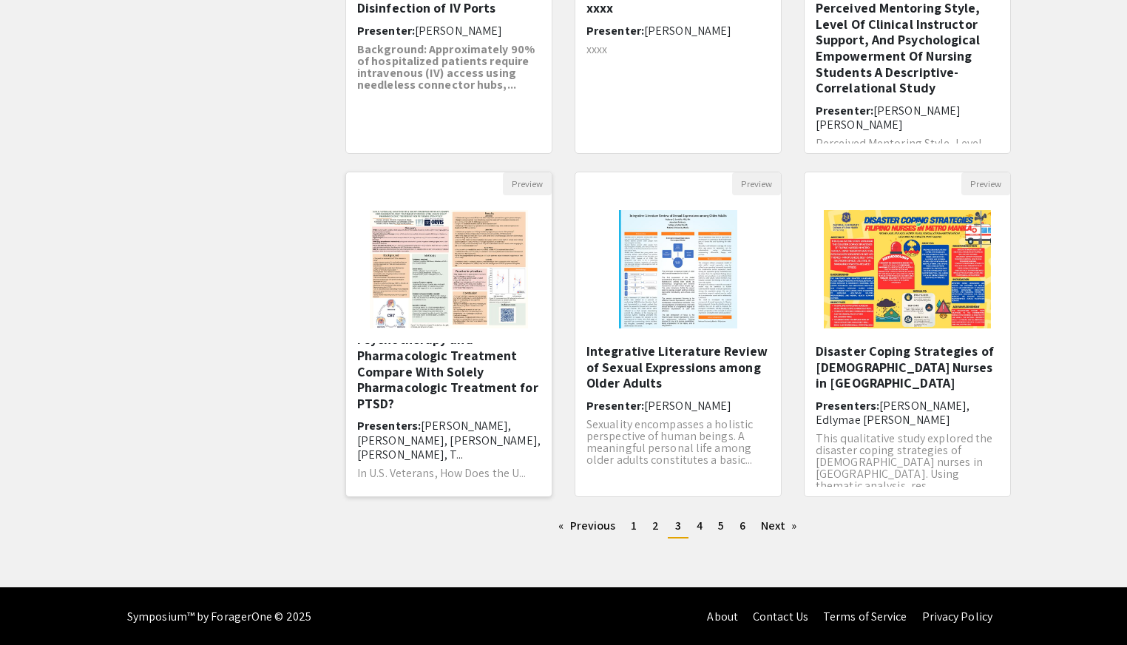
scroll to position [47, 0]
click at [464, 365] on h5 "In U.S. Veterans, How Does the Use of Combined Psychotherapy and Pharmacologic …" at bounding box center [448, 352] width 183 height 112
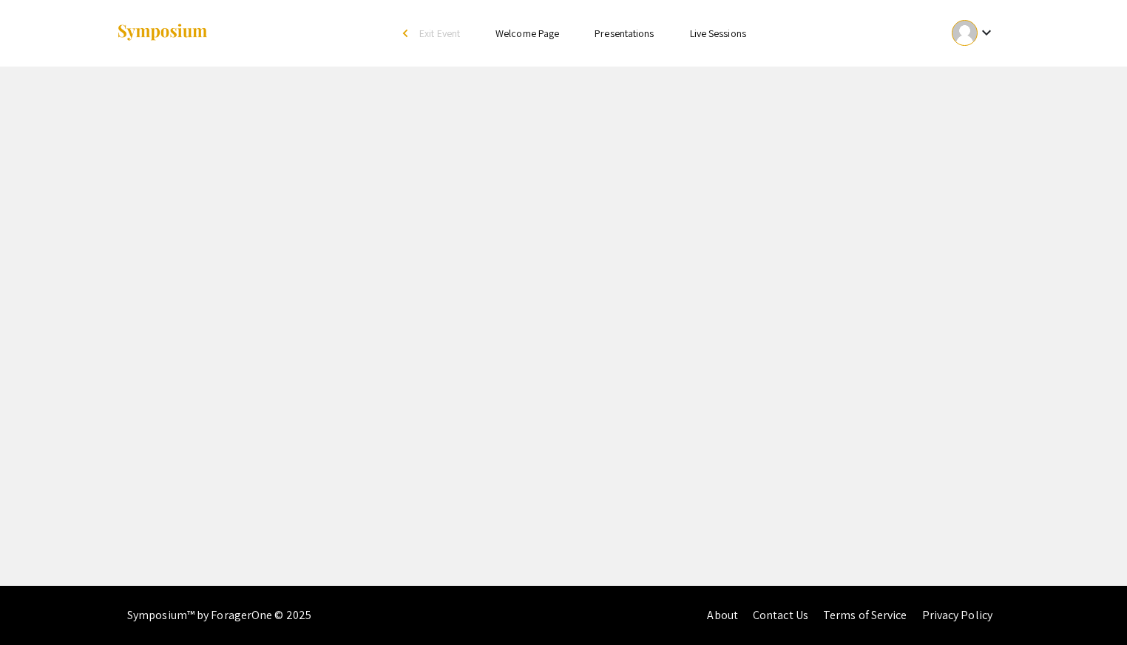
select select "custom"
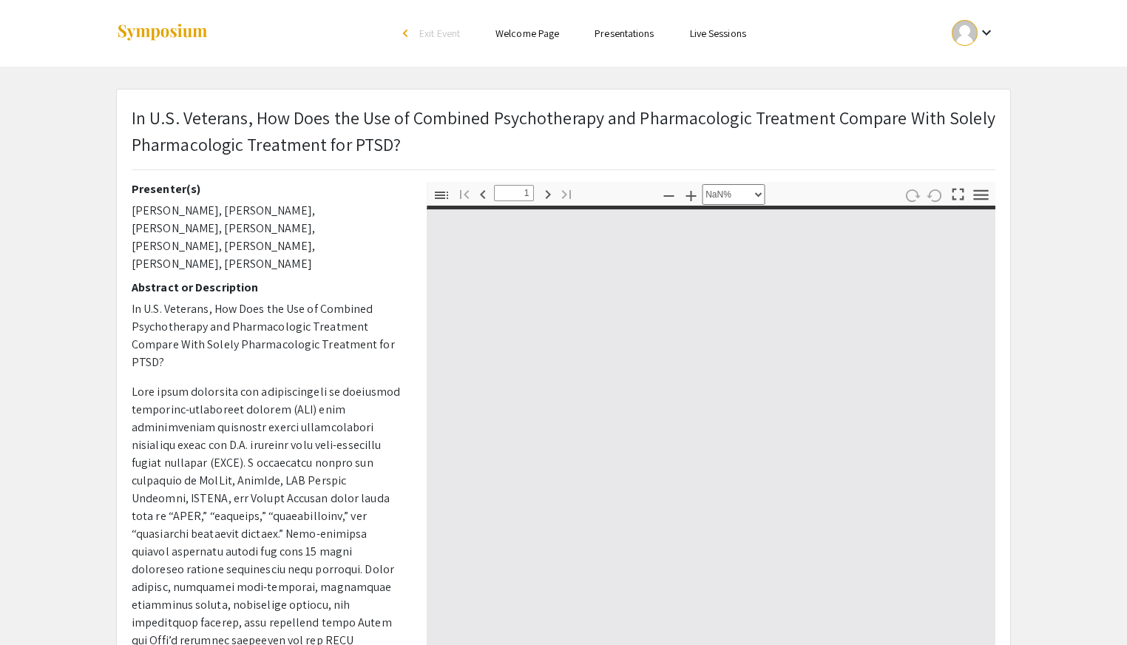
type input "0"
select select "custom"
type input "1"
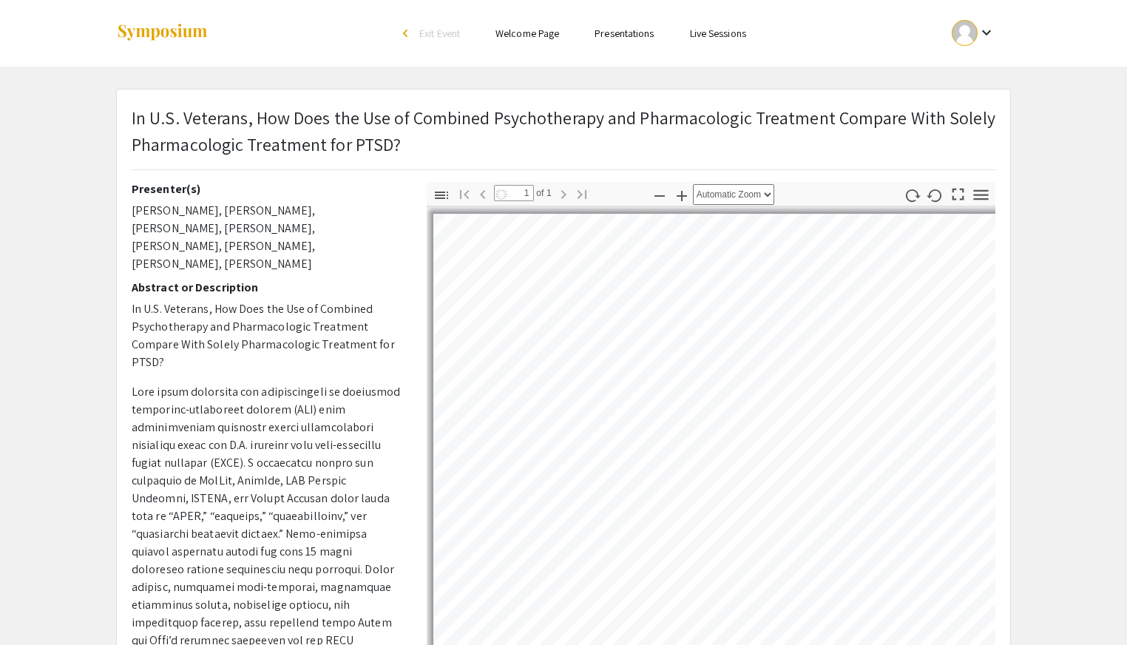
select select "auto"
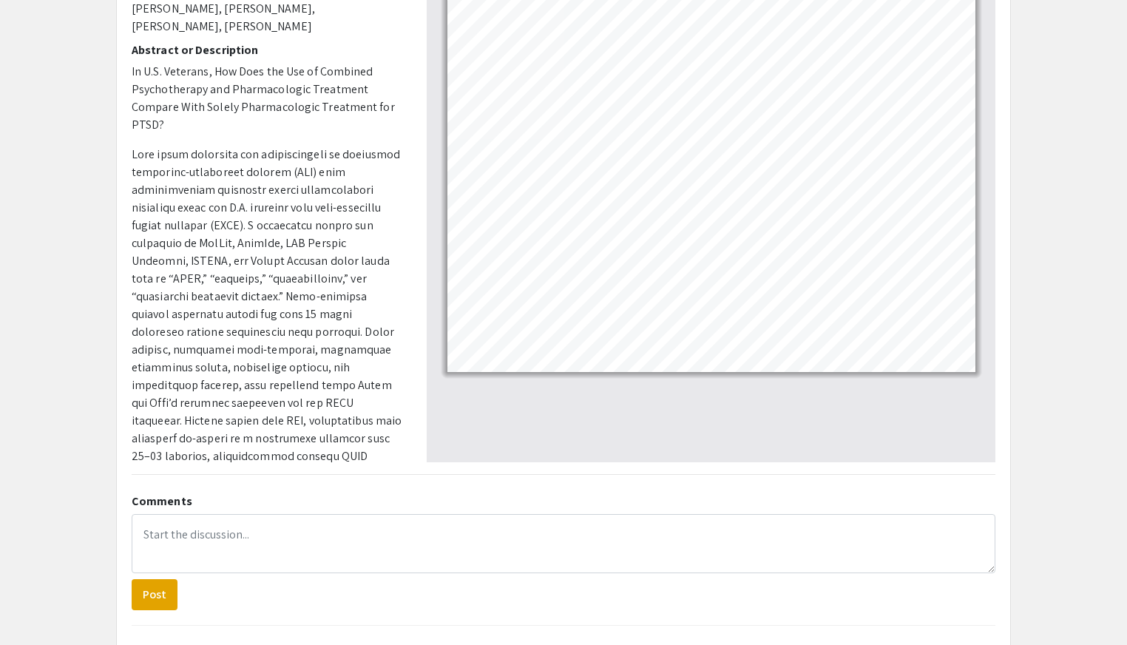
scroll to position [232, 0]
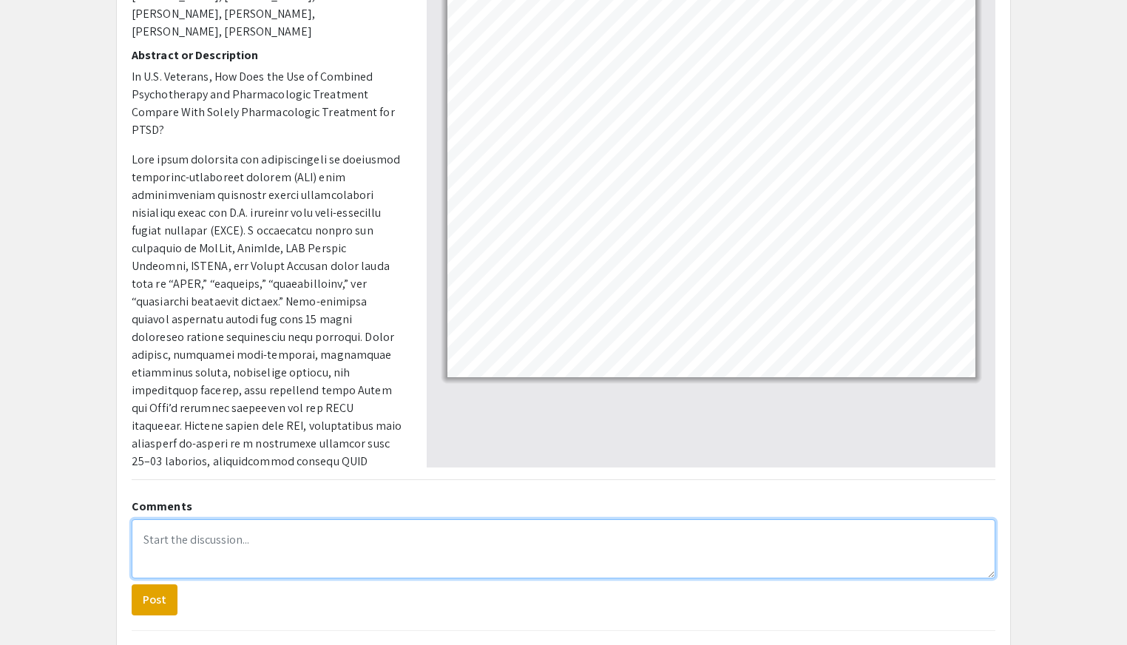
click at [757, 550] on textarea at bounding box center [564, 548] width 864 height 59
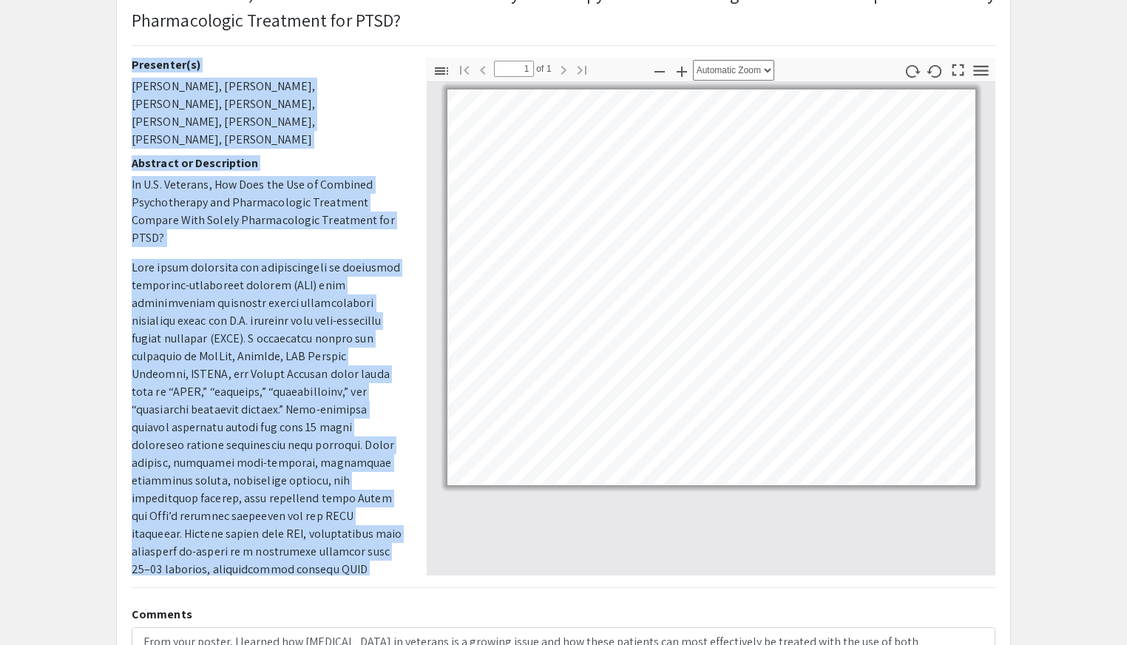
scroll to position [0, 0]
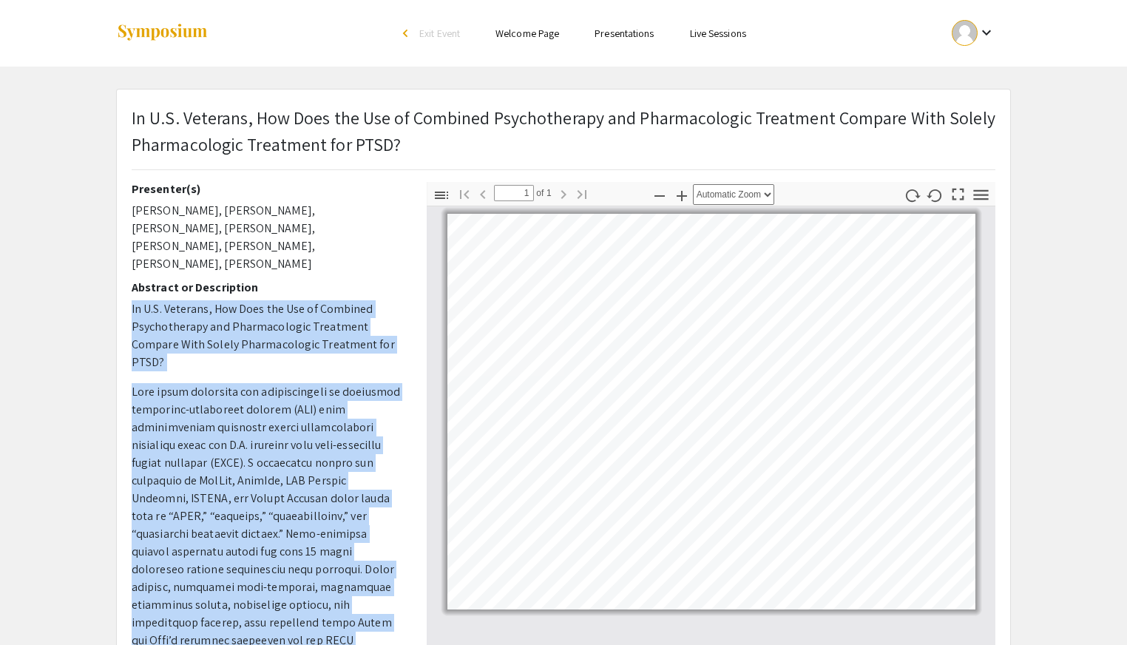
drag, startPoint x: 384, startPoint y: 326, endPoint x: 127, endPoint y: 280, distance: 260.7
click at [127, 280] on div "Presenter(s) [PERSON_NAME], [PERSON_NAME], [PERSON_NAME], [PERSON_NAME], [PERSO…" at bounding box center [268, 441] width 295 height 518
copy p "Lo I.D. Sitametc, Adi Elit sed Doe te Incididu Utlaboreetdol mag Aliquaenimadm …"
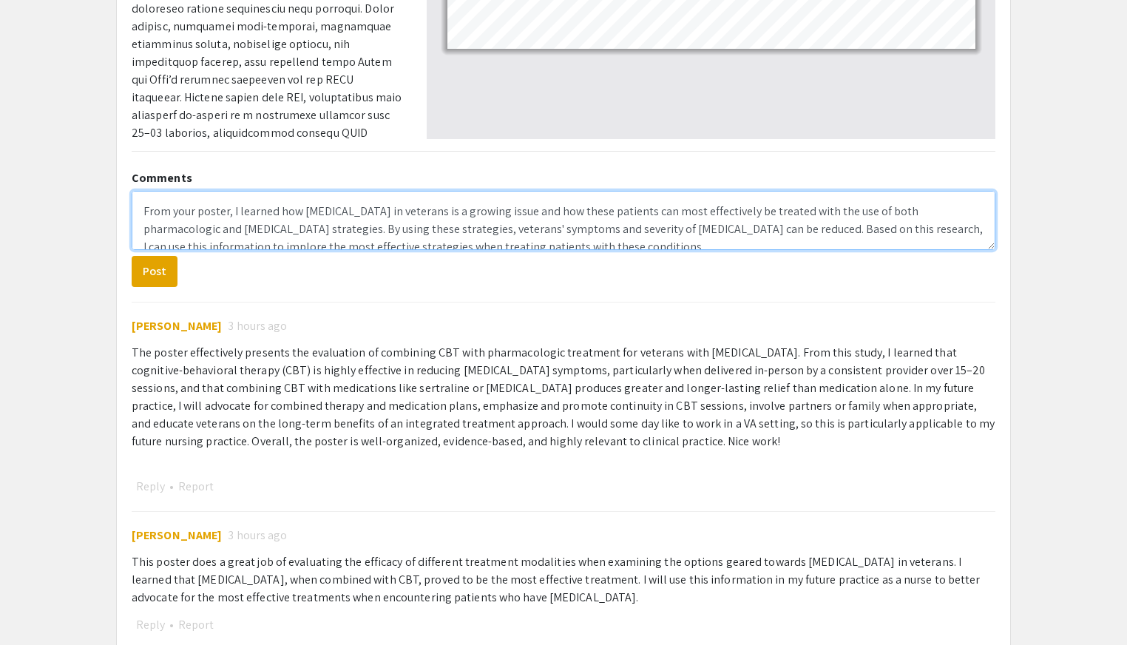
drag, startPoint x: 514, startPoint y: 245, endPoint x: 135, endPoint y: 192, distance: 382.3
click at [135, 192] on textarea "From your poster, I learned how [MEDICAL_DATA] in veterans is a growing issue a…" at bounding box center [564, 220] width 864 height 59
paste textarea "my research and poster work, I learned that [MEDICAL_DATA] in veterans is a gro…"
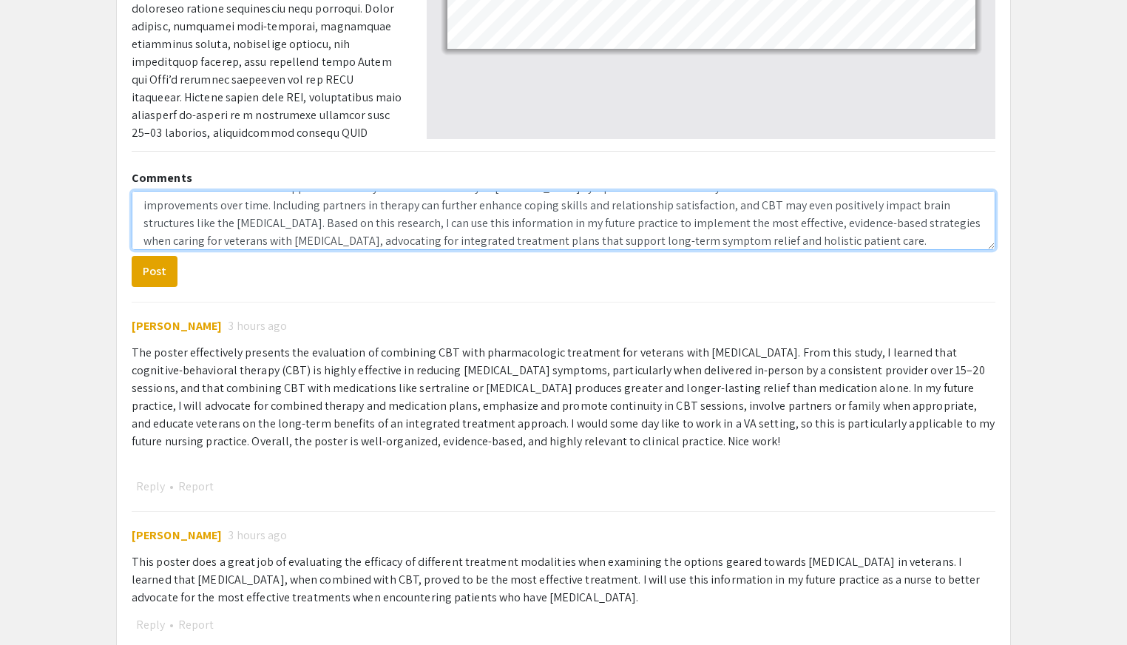
click at [837, 229] on textarea "From my research and poster work, I learned that [MEDICAL_DATA] in veterans is …" at bounding box center [564, 220] width 864 height 59
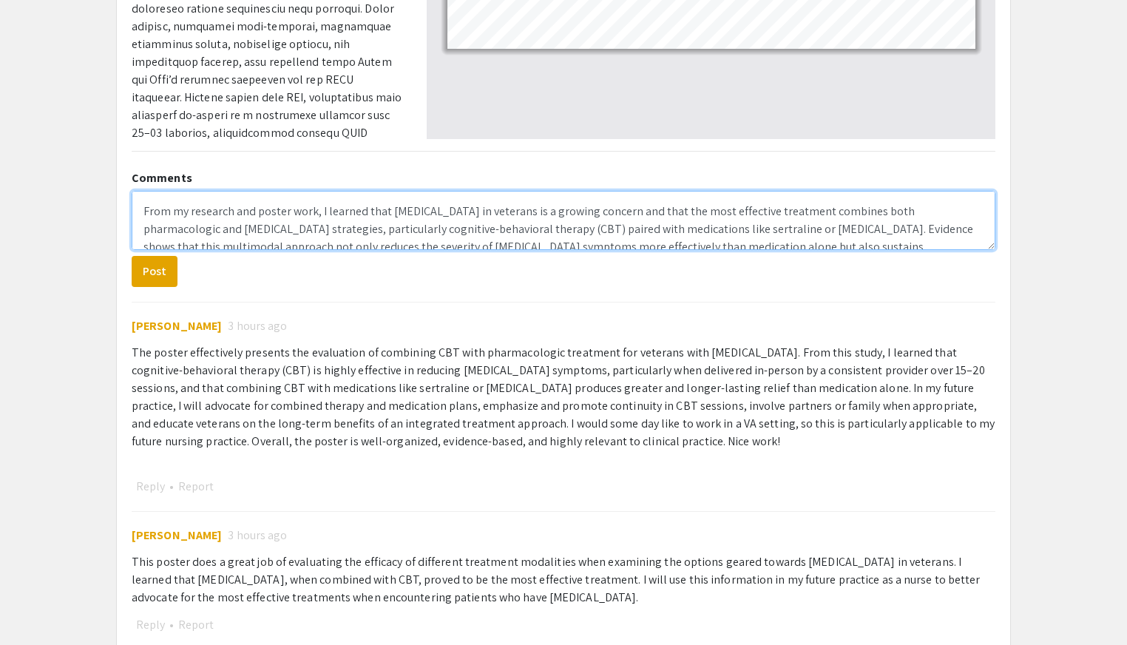
drag, startPoint x: 172, startPoint y: 210, endPoint x: 185, endPoint y: 210, distance: 13.3
click at [185, 210] on textarea "From my research and poster work, I learned that [MEDICAL_DATA] in veterans is …" at bounding box center [564, 220] width 864 height 59
click at [390, 216] on textarea "From your research and poster work, I learned that [MEDICAL_DATA] in veterans i…" at bounding box center [564, 220] width 864 height 59
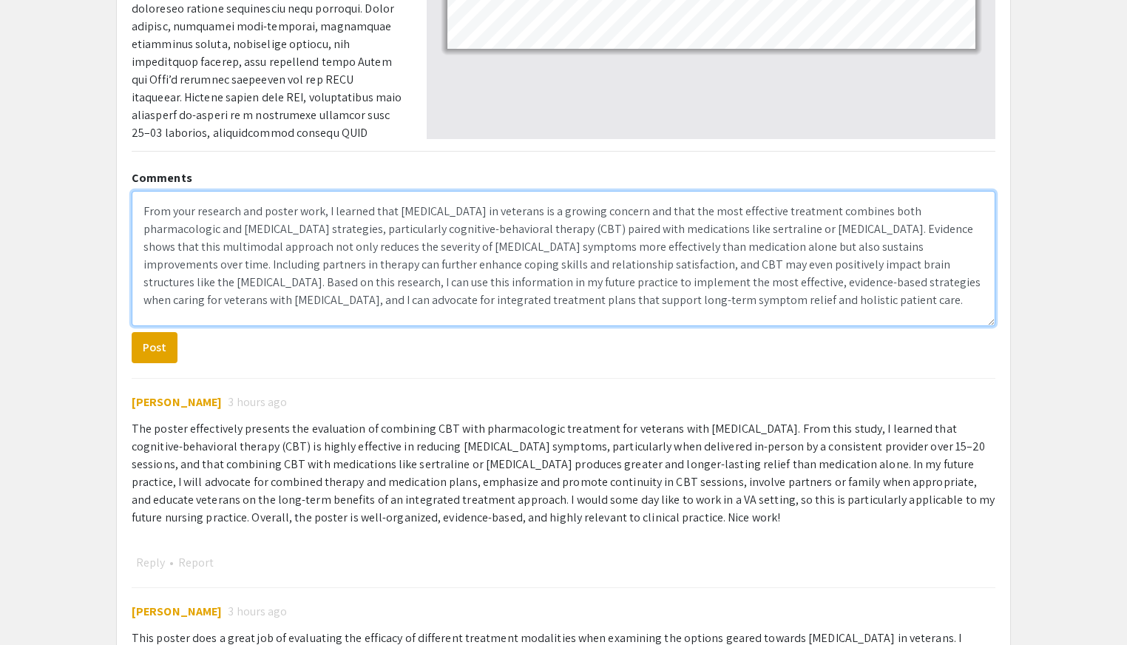
drag, startPoint x: 990, startPoint y: 243, endPoint x: 1007, endPoint y: 320, distance: 78.8
click at [1007, 320] on div "In U.S. Veterans, How Does the Use of Combined [MEDICAL_DATA] and Pharmacologic…" at bounding box center [563, 361] width 893 height 1665
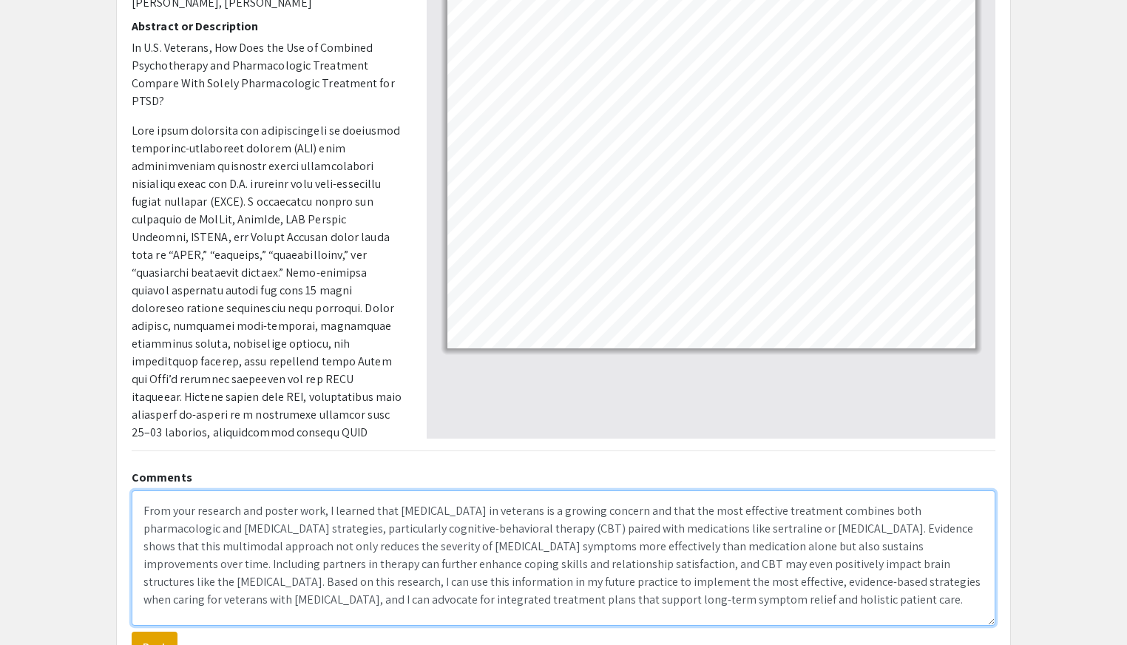
scroll to position [266, 0]
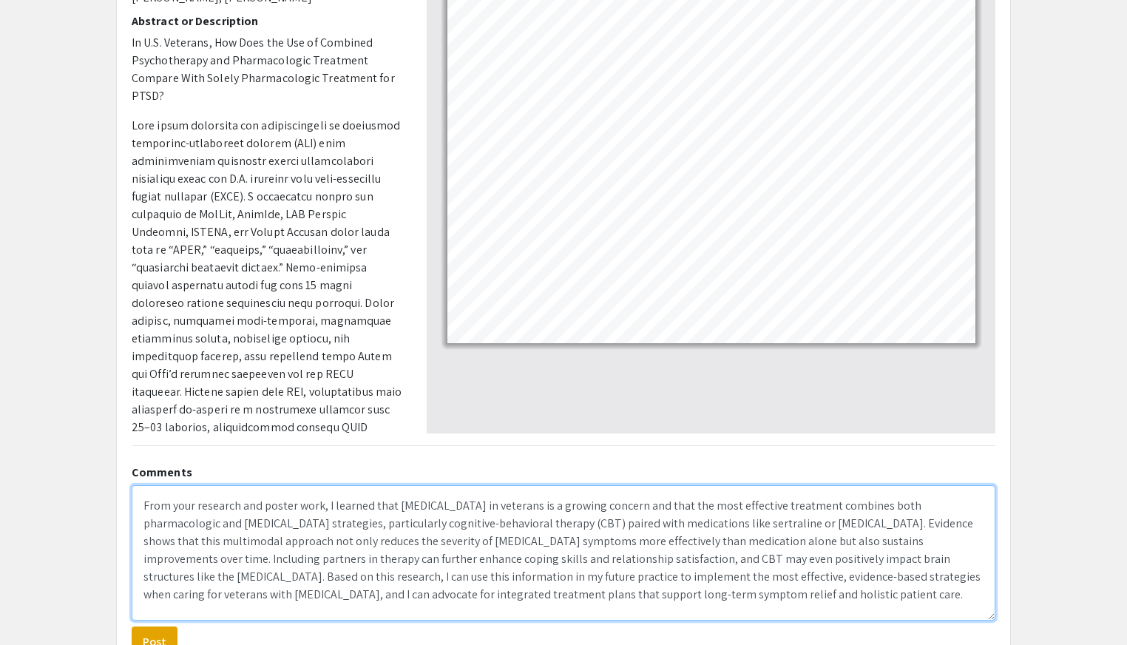
type textarea "From your research and poster work, I learned that [MEDICAL_DATA] in veterans i…"
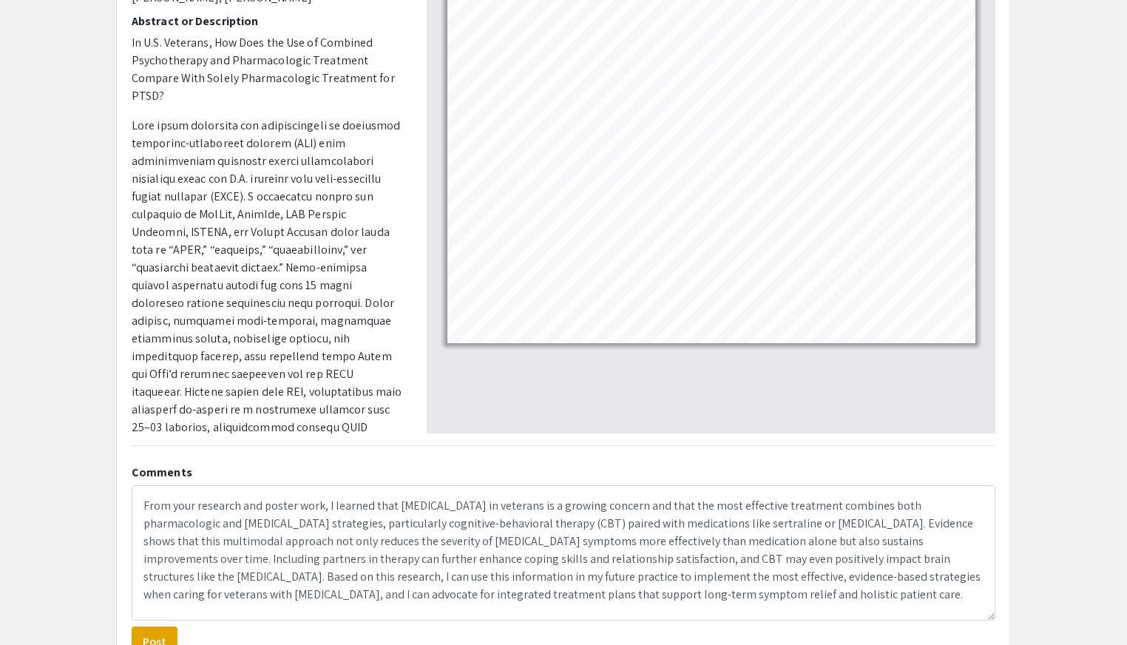
click at [376, 455] on div "In U.S. Veterans, How Does the Use of Combined [MEDICAL_DATA] and Pharmacologic…" at bounding box center [563, 655] width 893 height 1665
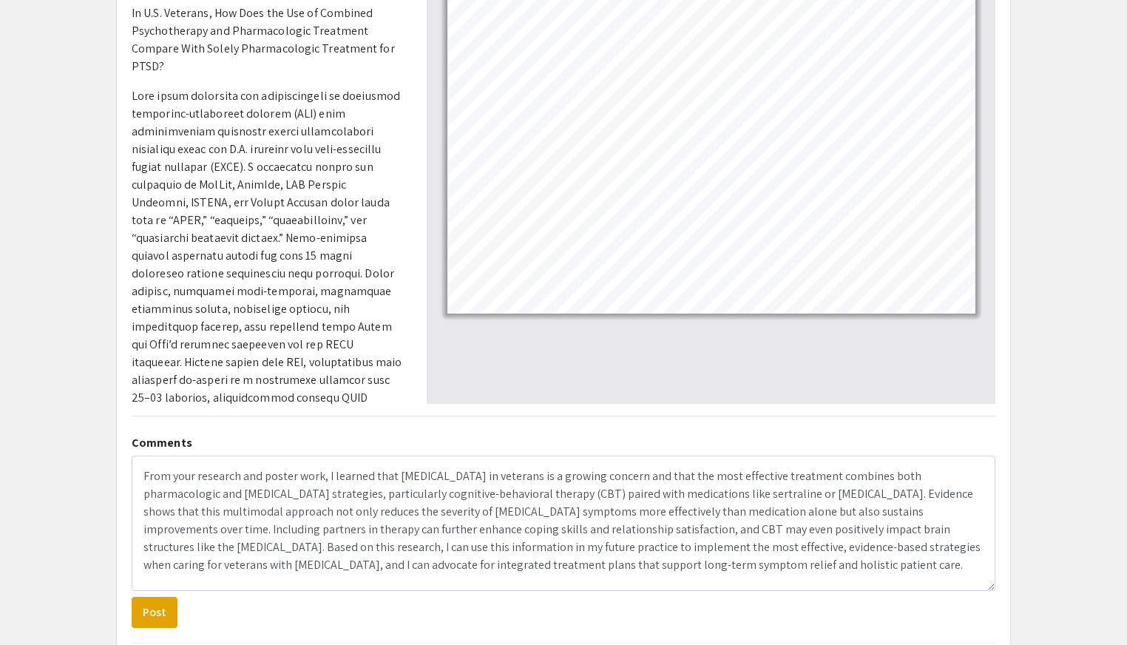
scroll to position [299, 0]
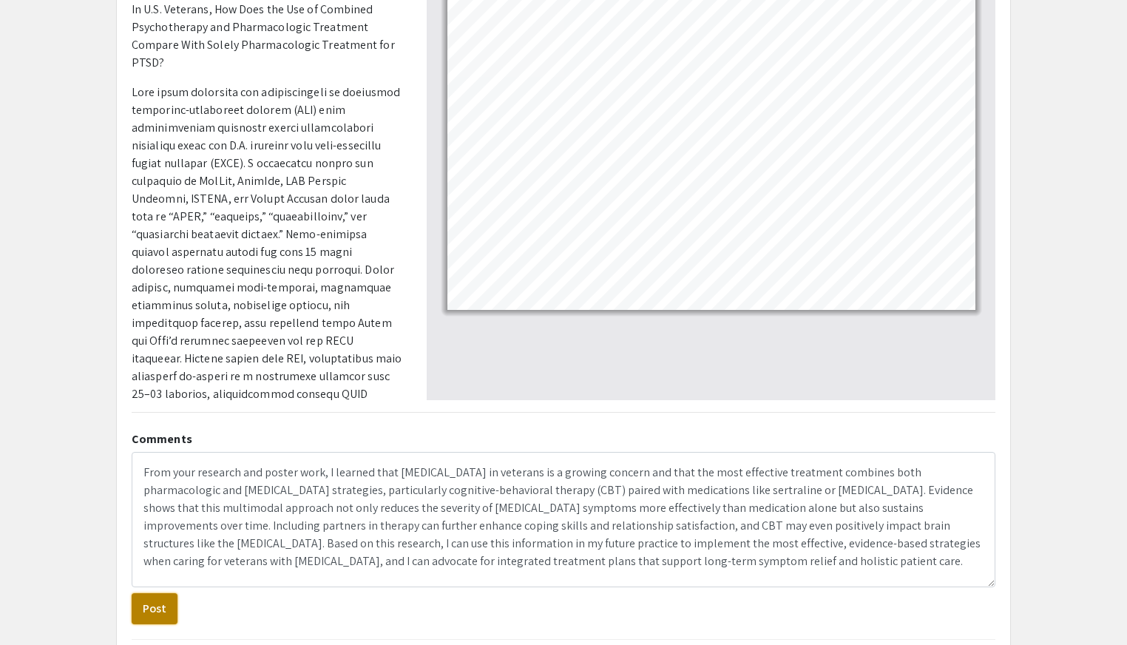
click at [155, 610] on button "Post" at bounding box center [155, 608] width 46 height 31
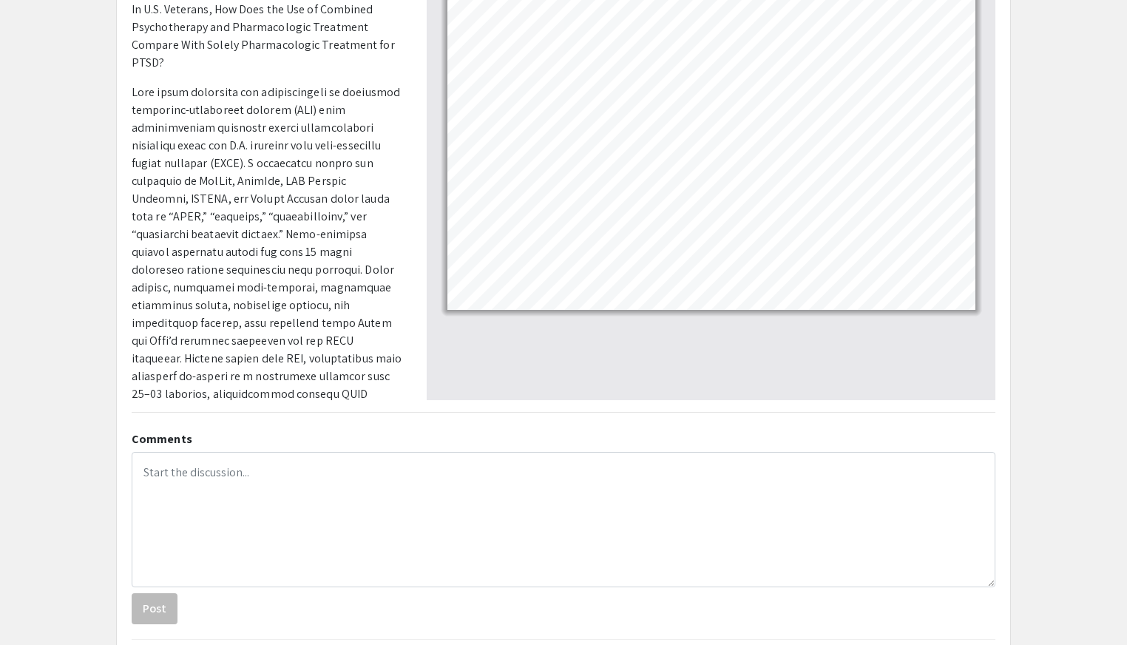
scroll to position [1171, 0]
